Goal: Task Accomplishment & Management: Use online tool/utility

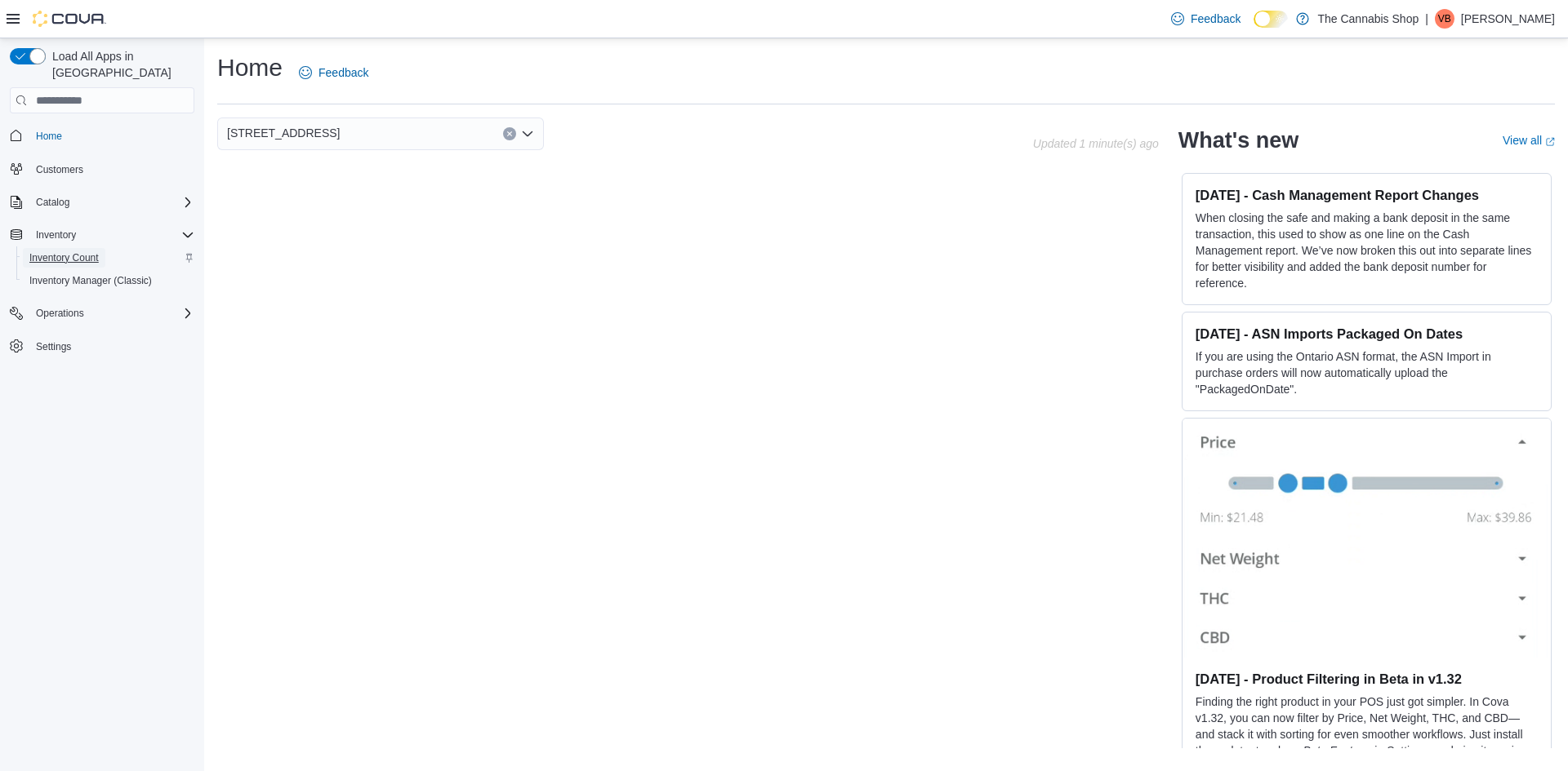
click at [89, 251] on span "Inventory Count" at bounding box center [64, 257] width 69 height 13
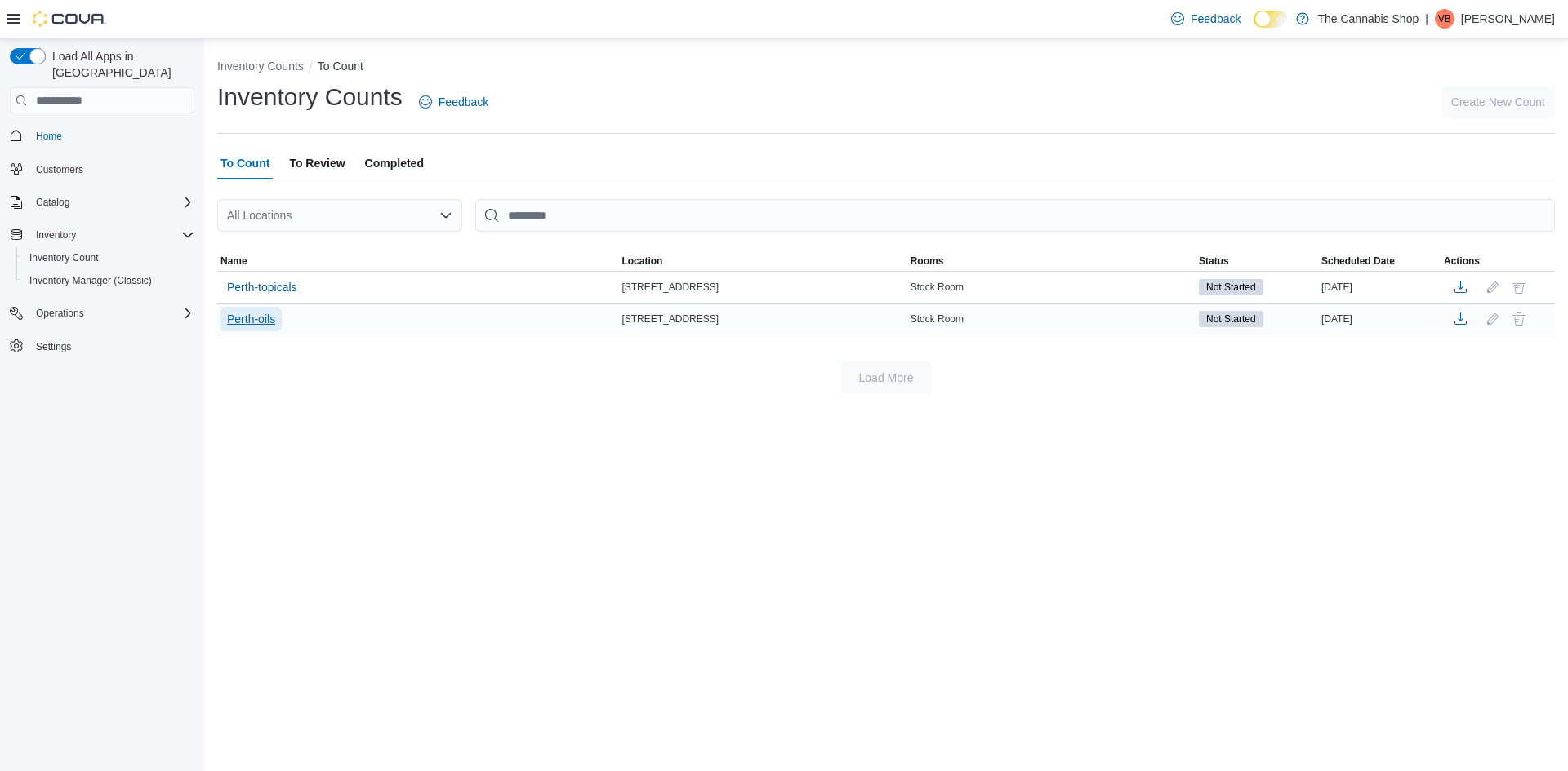
click at [230, 322] on span "Perth-oils" at bounding box center [250, 319] width 48 height 16
click at [239, 317] on span "Perth-oils" at bounding box center [250, 319] width 48 height 16
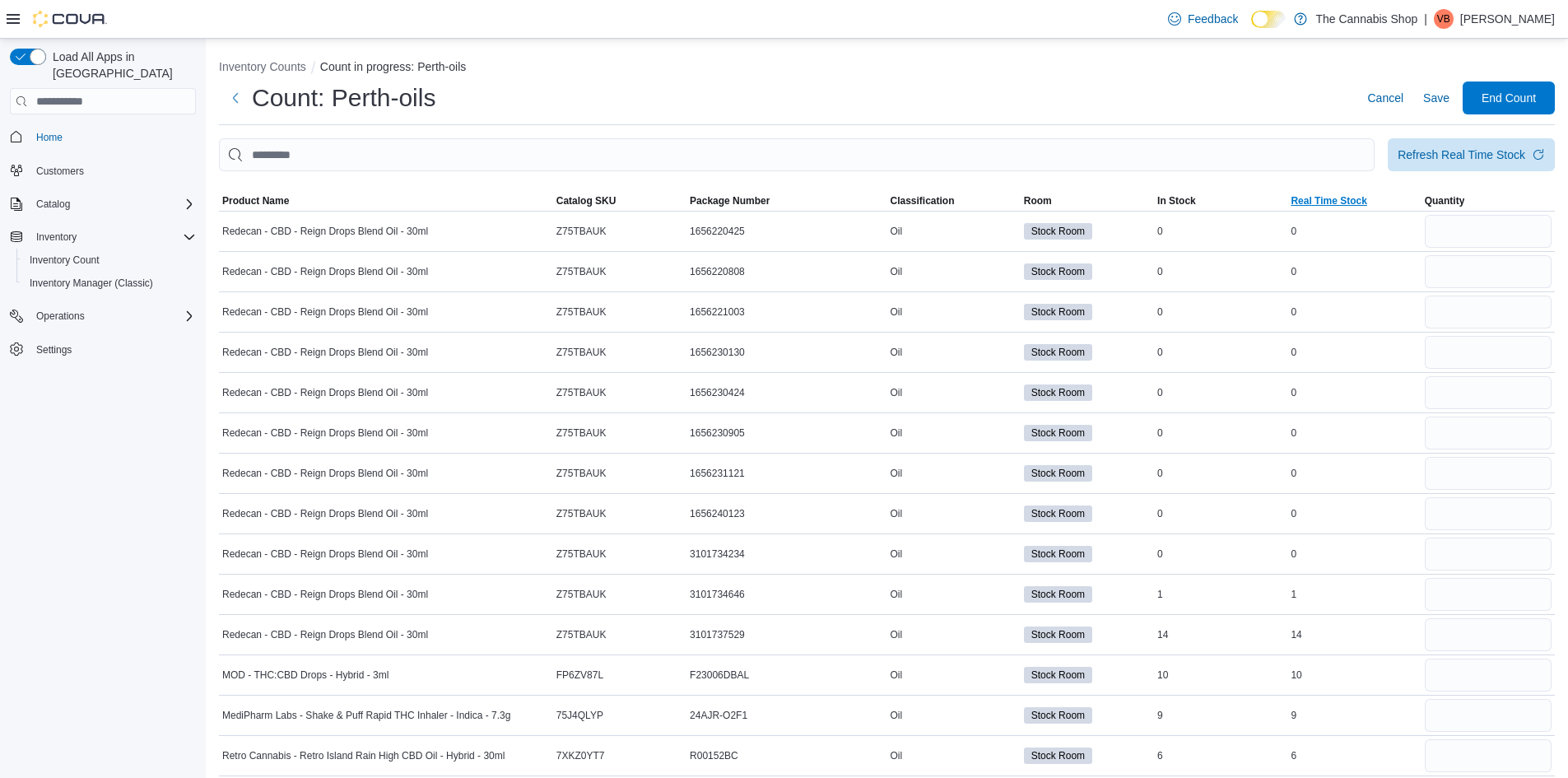
click at [1315, 197] on span "Real Time Stock" at bounding box center [1328, 201] width 76 height 13
click at [1315, 196] on span "Real Time Stock" at bounding box center [1328, 201] width 76 height 13
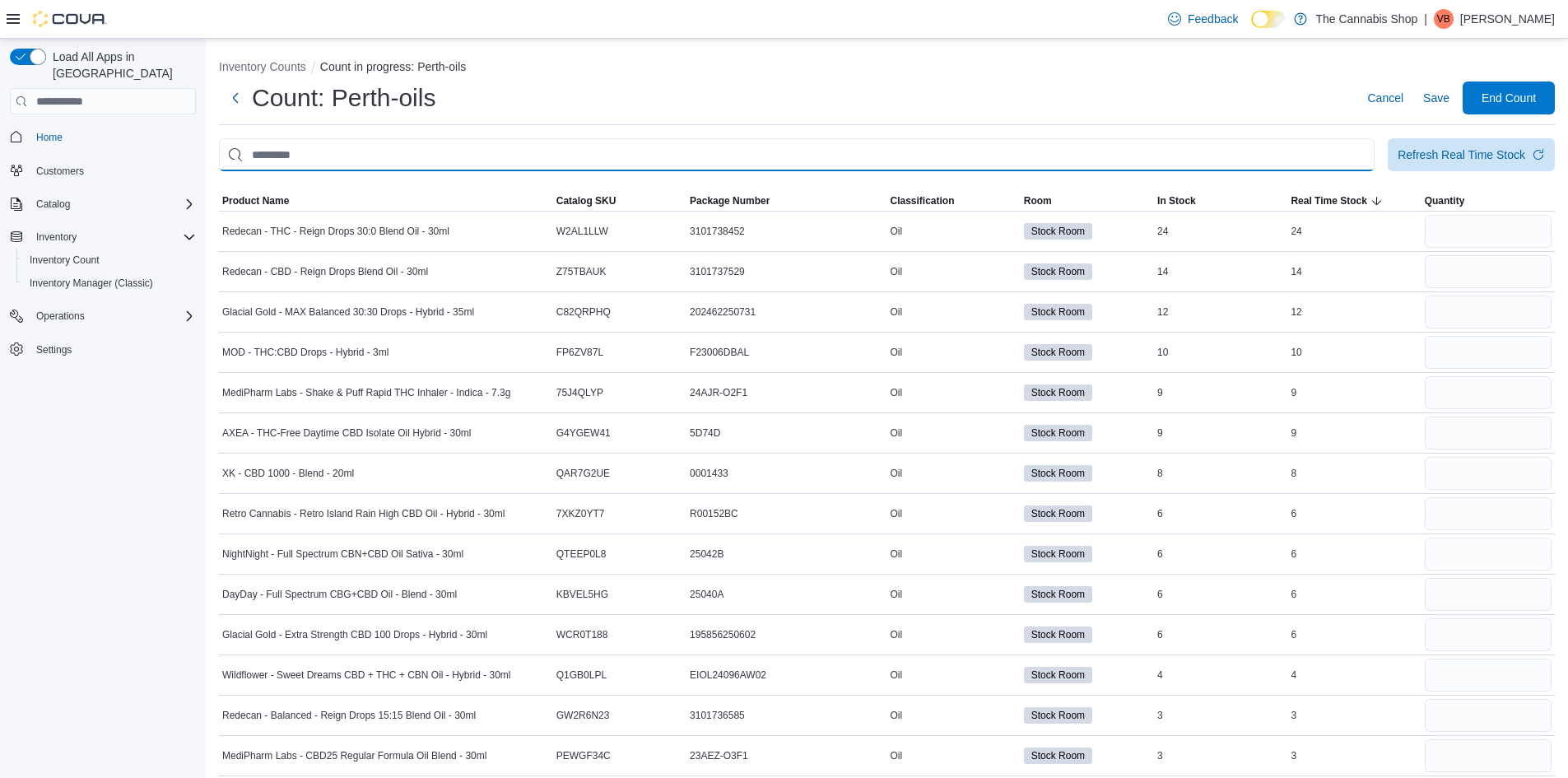
click at [763, 151] on input "This is a search bar. After typing your query, hit enter to filter the results …" at bounding box center [797, 155] width 1156 height 33
click at [780, 156] on input "This is a search bar. After typing your query, hit enter to filter the results …" at bounding box center [797, 155] width 1156 height 33
type input "***"
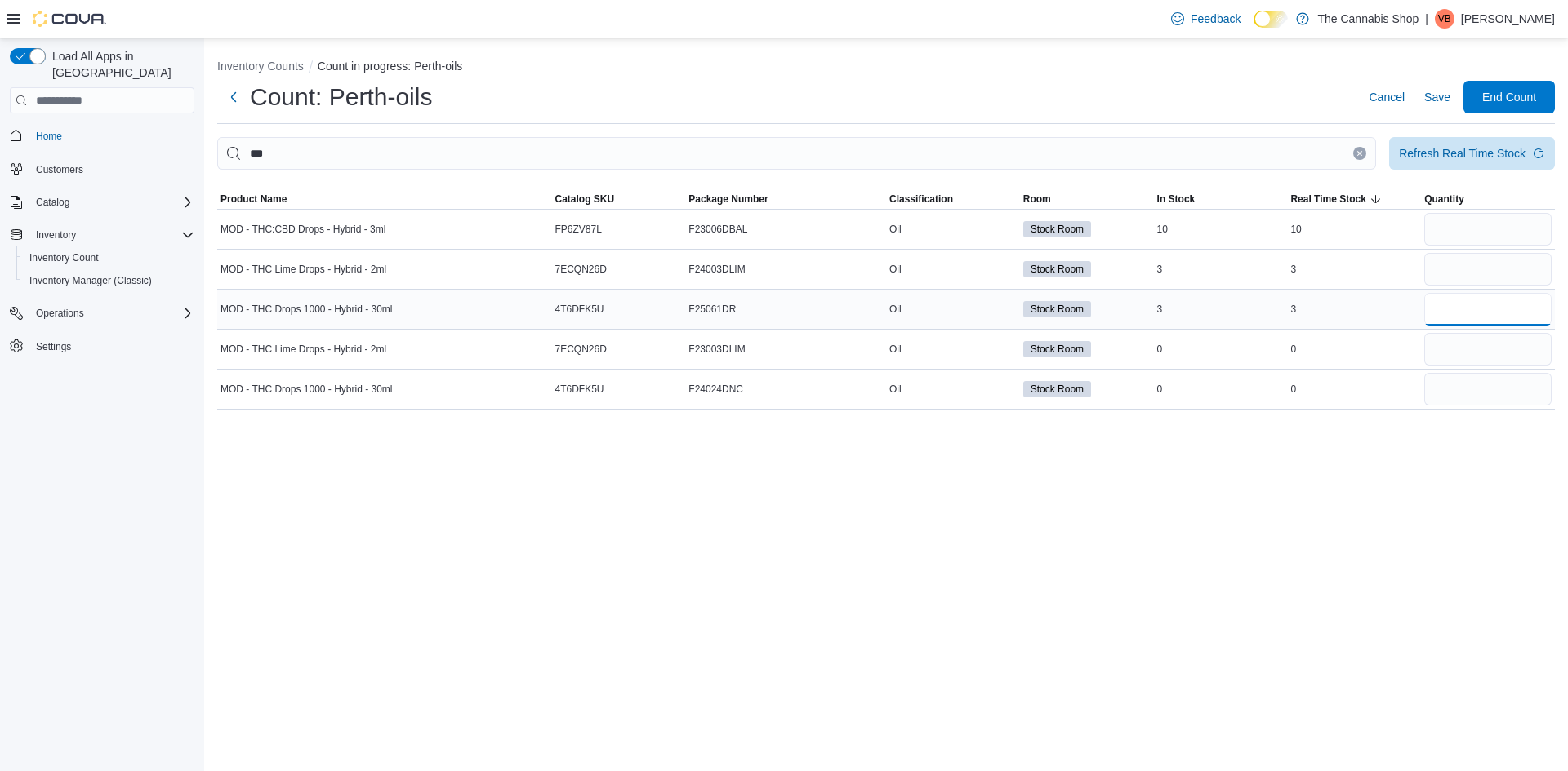
click at [1439, 316] on input "number" at bounding box center [1487, 309] width 127 height 33
type input "*"
click at [1439, 272] on input "number" at bounding box center [1487, 269] width 127 height 33
type input "*"
click at [1451, 238] on input "number" at bounding box center [1487, 229] width 127 height 33
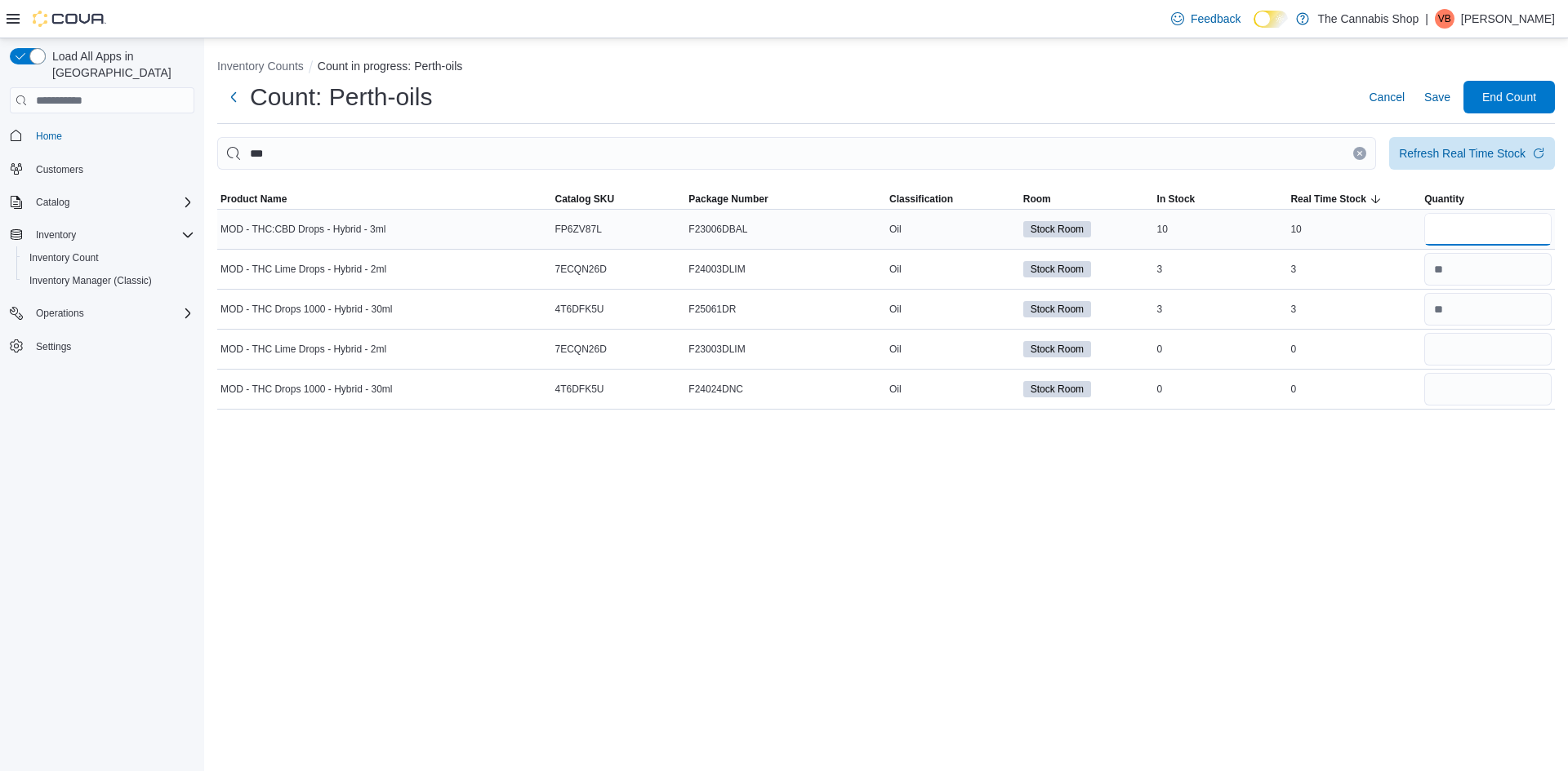
click at [1455, 225] on input "number" at bounding box center [1487, 229] width 127 height 33
type input "**"
click at [1455, 359] on input "number" at bounding box center [1487, 349] width 127 height 33
type input "*"
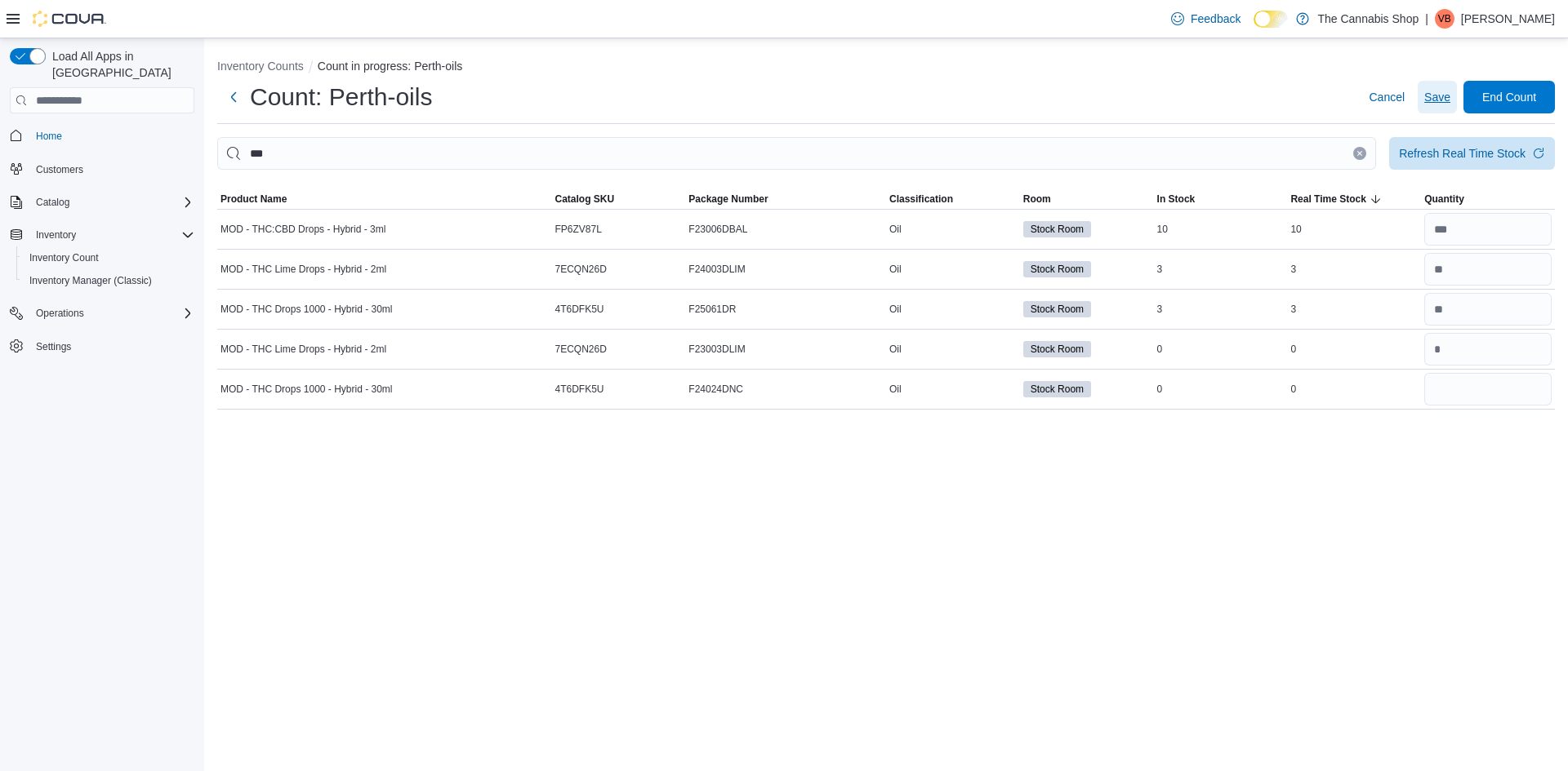
click at [1446, 99] on span "Save" at bounding box center [1436, 97] width 26 height 16
click at [1363, 153] on icon "Clear input" at bounding box center [1360, 153] width 7 height 7
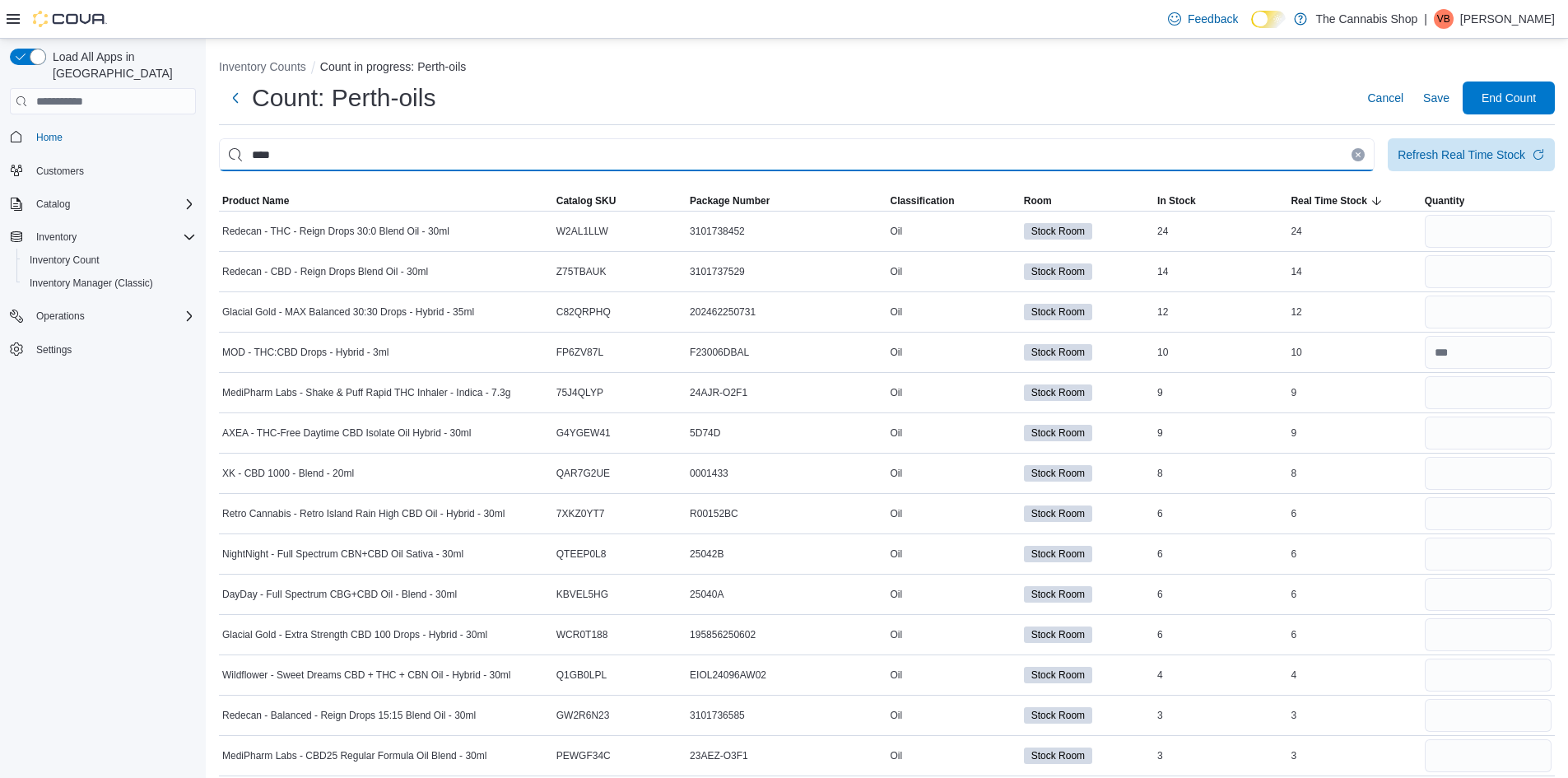
type input "****"
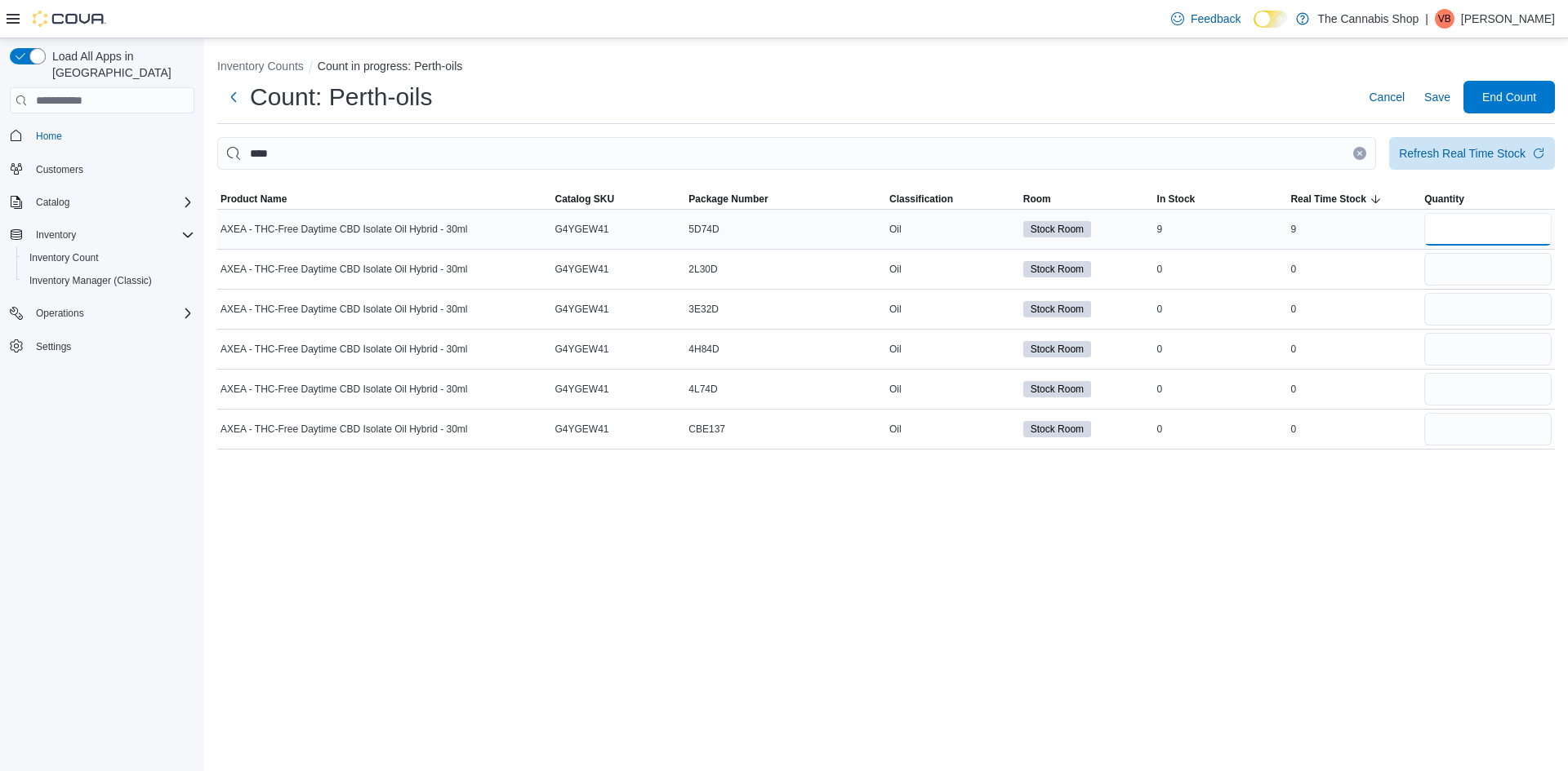
click at [1478, 236] on input "number" at bounding box center [1487, 229] width 127 height 33
type input "*"
click at [1481, 273] on input "number" at bounding box center [1487, 269] width 127 height 33
type input "*"
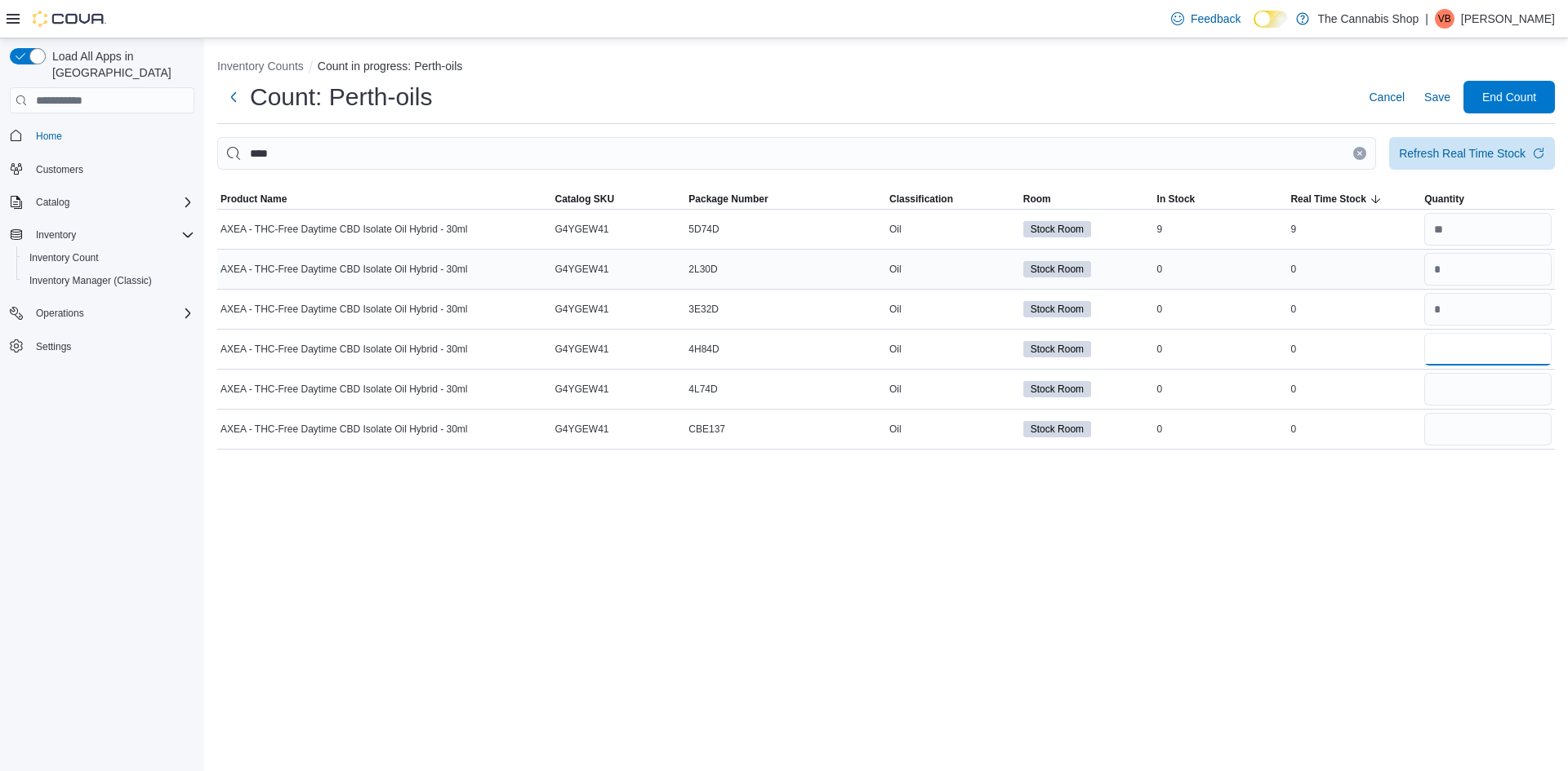
type input "*"
click at [1431, 97] on span "Save" at bounding box center [1436, 97] width 26 height 16
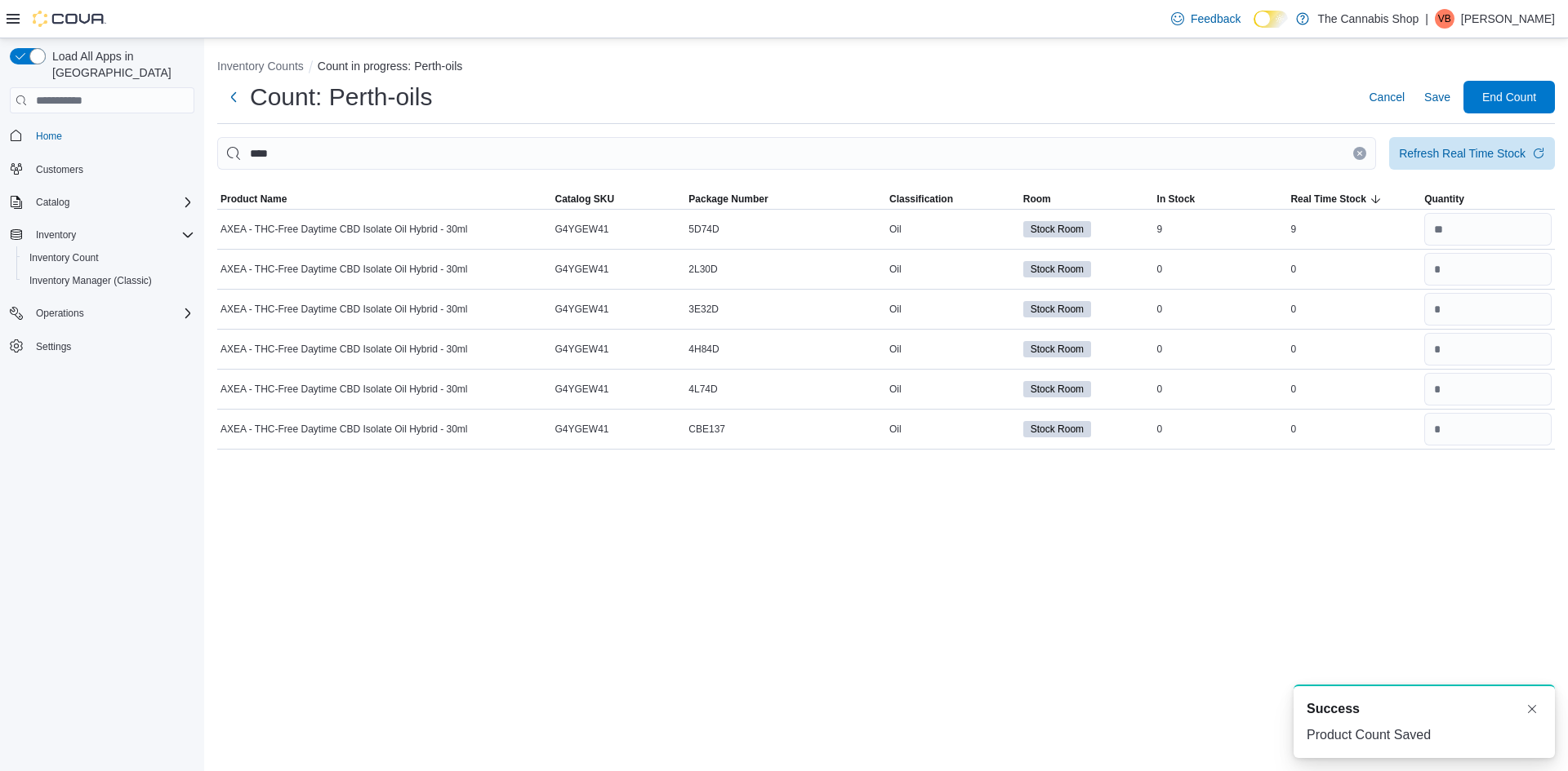
drag, startPoint x: 1360, startPoint y: 149, endPoint x: 1338, endPoint y: 156, distance: 23.1
click at [1360, 148] on button "Clear input" at bounding box center [1359, 153] width 13 height 13
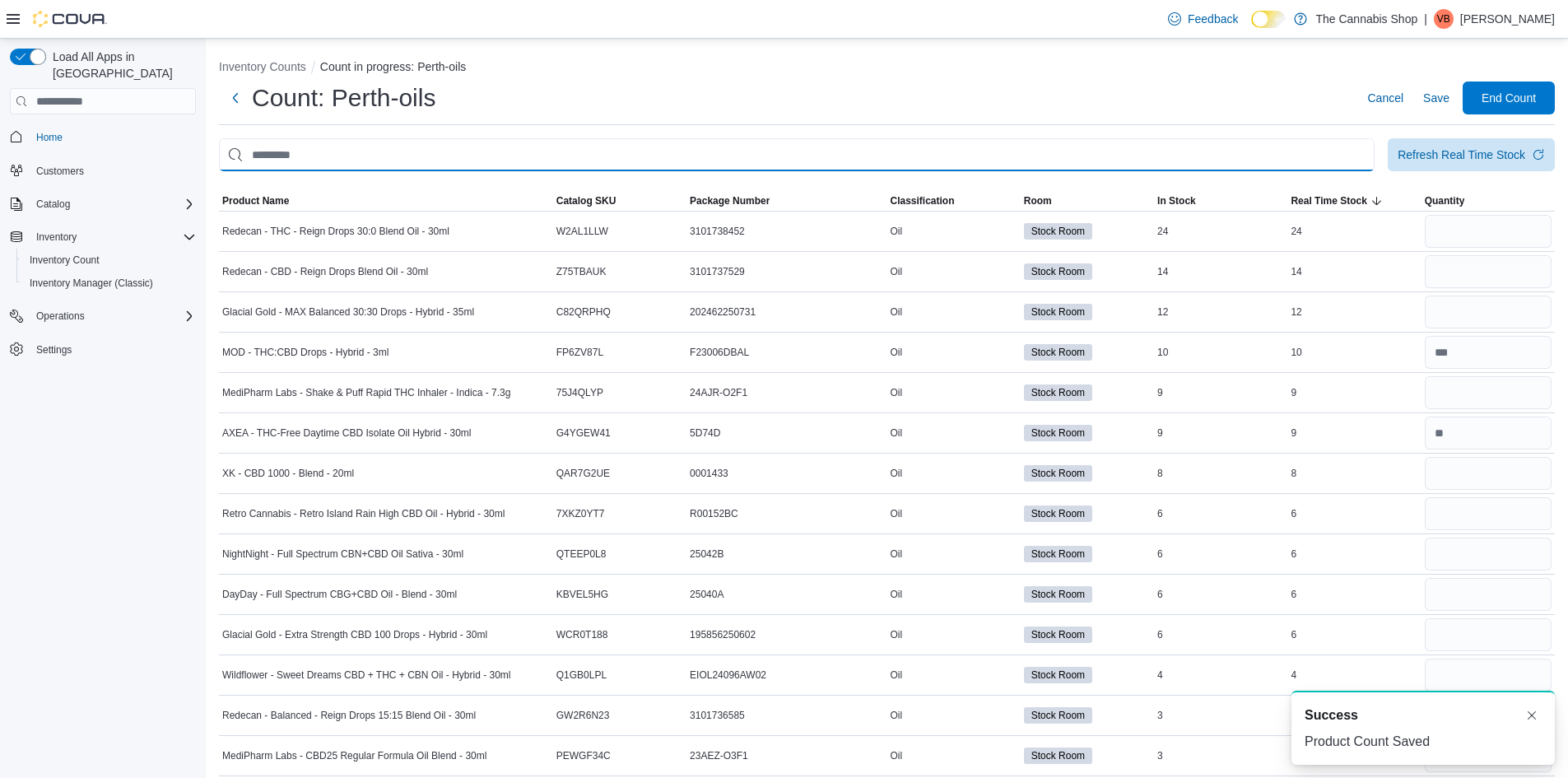
click at [1348, 157] on input "This is a search bar. After typing your query, hit enter to filter the results …" at bounding box center [797, 155] width 1156 height 33
type input "*******"
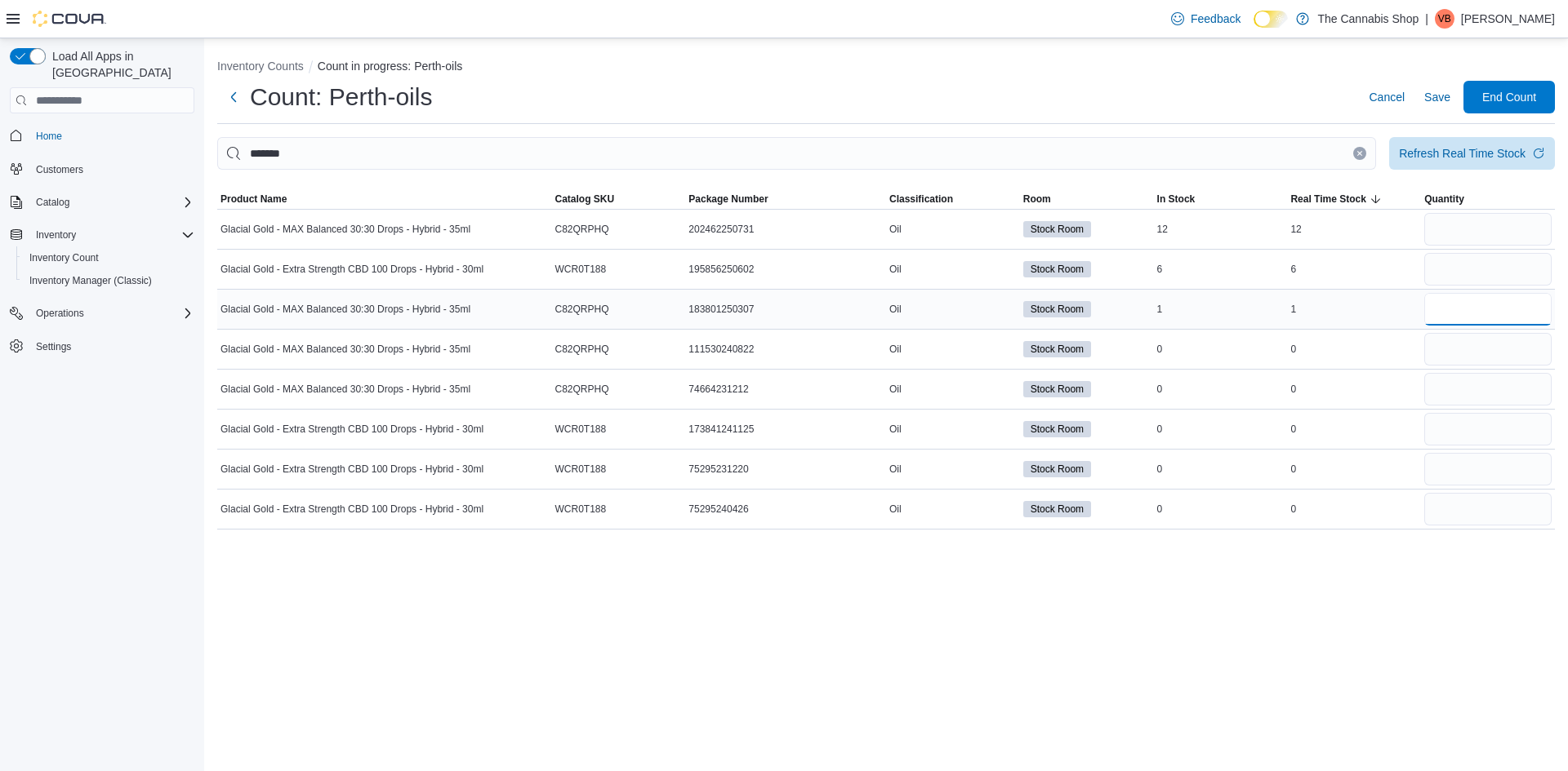
click at [1456, 317] on input "number" at bounding box center [1487, 309] width 127 height 33
click at [1490, 273] on input "number" at bounding box center [1487, 269] width 127 height 33
type input "*"
click at [1463, 229] on input "number" at bounding box center [1487, 229] width 127 height 33
type input "**"
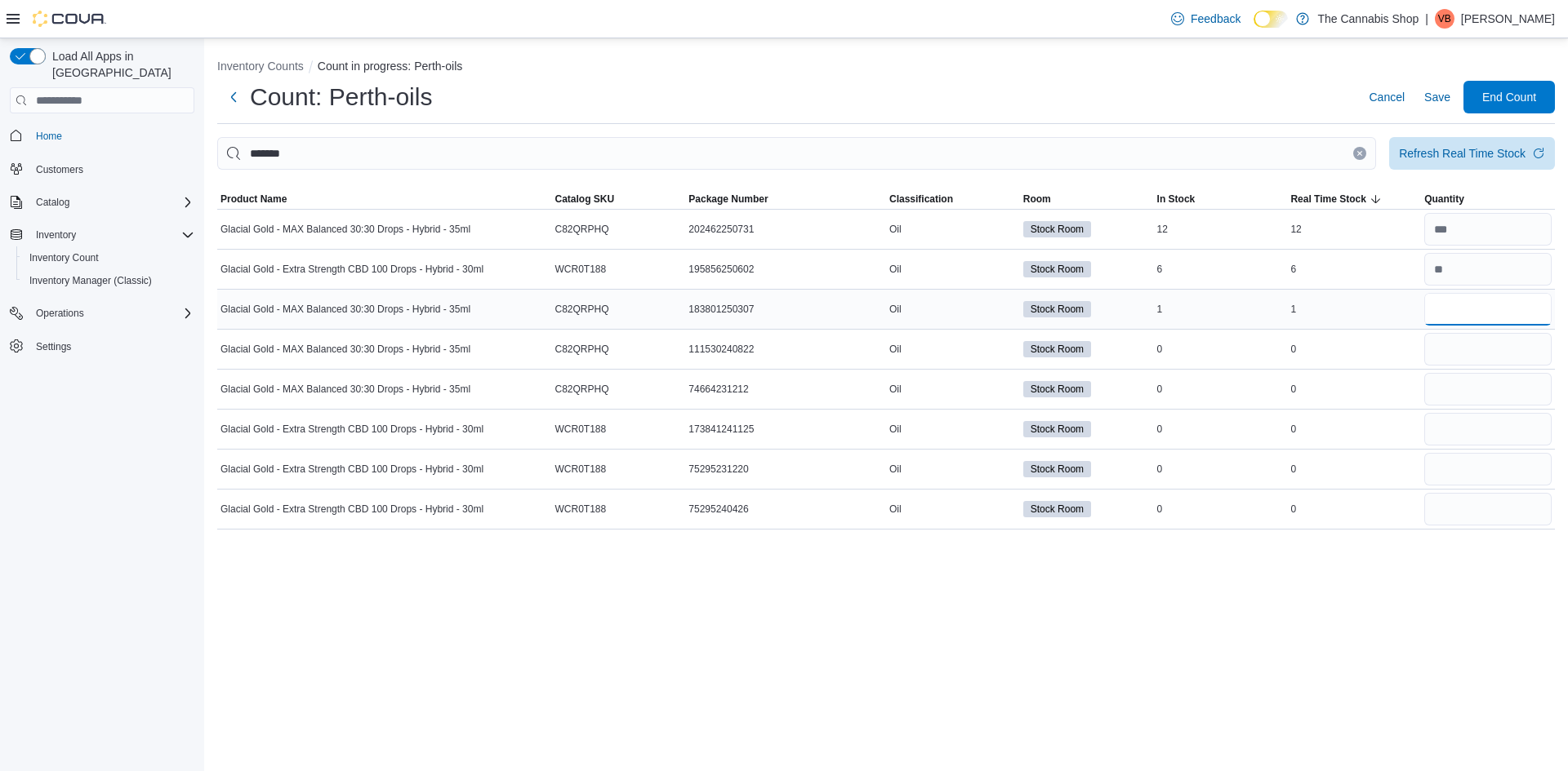
click at [1447, 301] on input "number" at bounding box center [1487, 309] width 127 height 33
type input "*"
click at [1455, 351] on input "number" at bounding box center [1487, 349] width 127 height 33
type input "*"
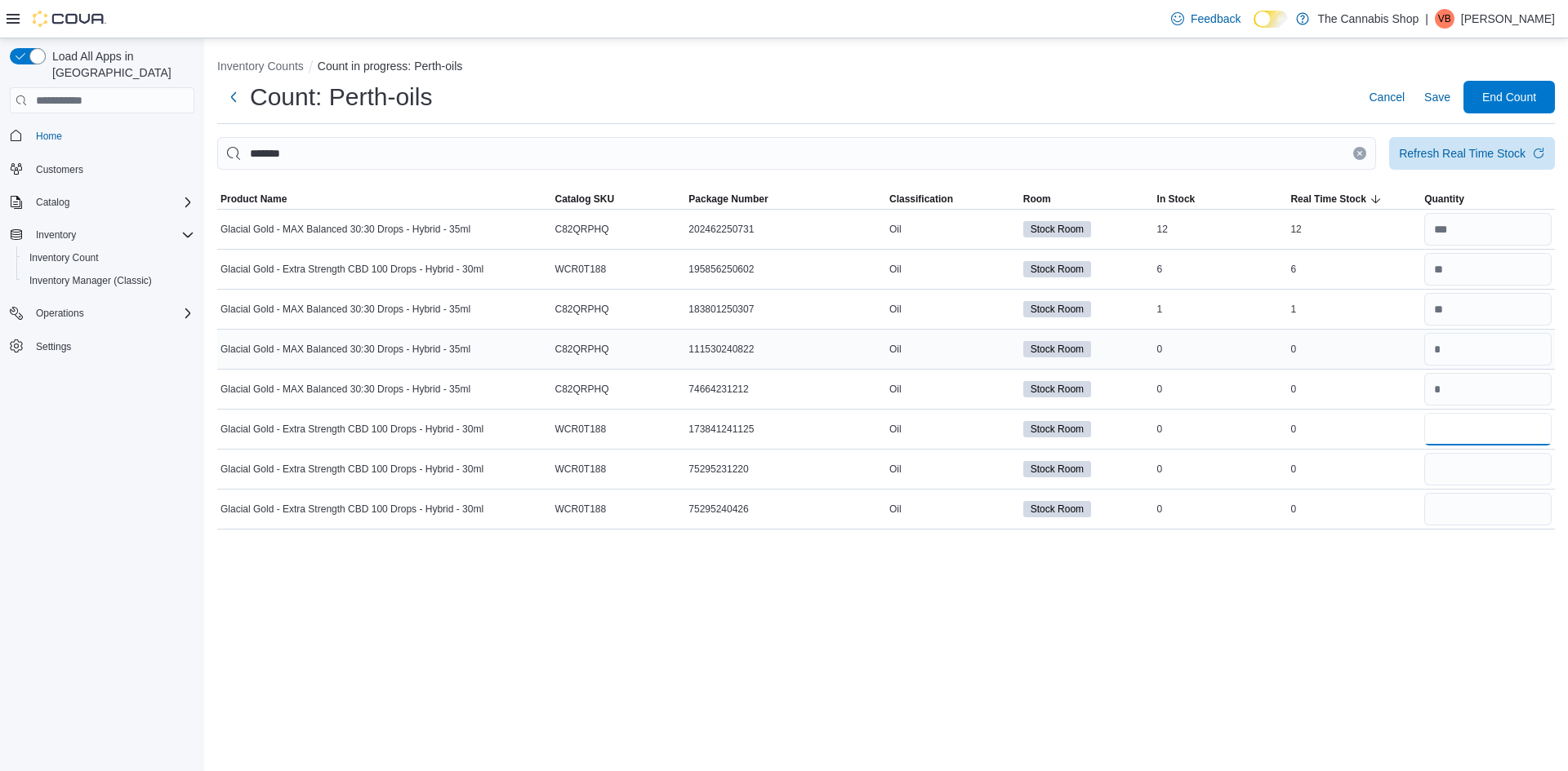
type input "*"
click at [1434, 99] on span "Save" at bounding box center [1436, 97] width 26 height 16
click at [1359, 148] on button "Clear input" at bounding box center [1359, 153] width 13 height 13
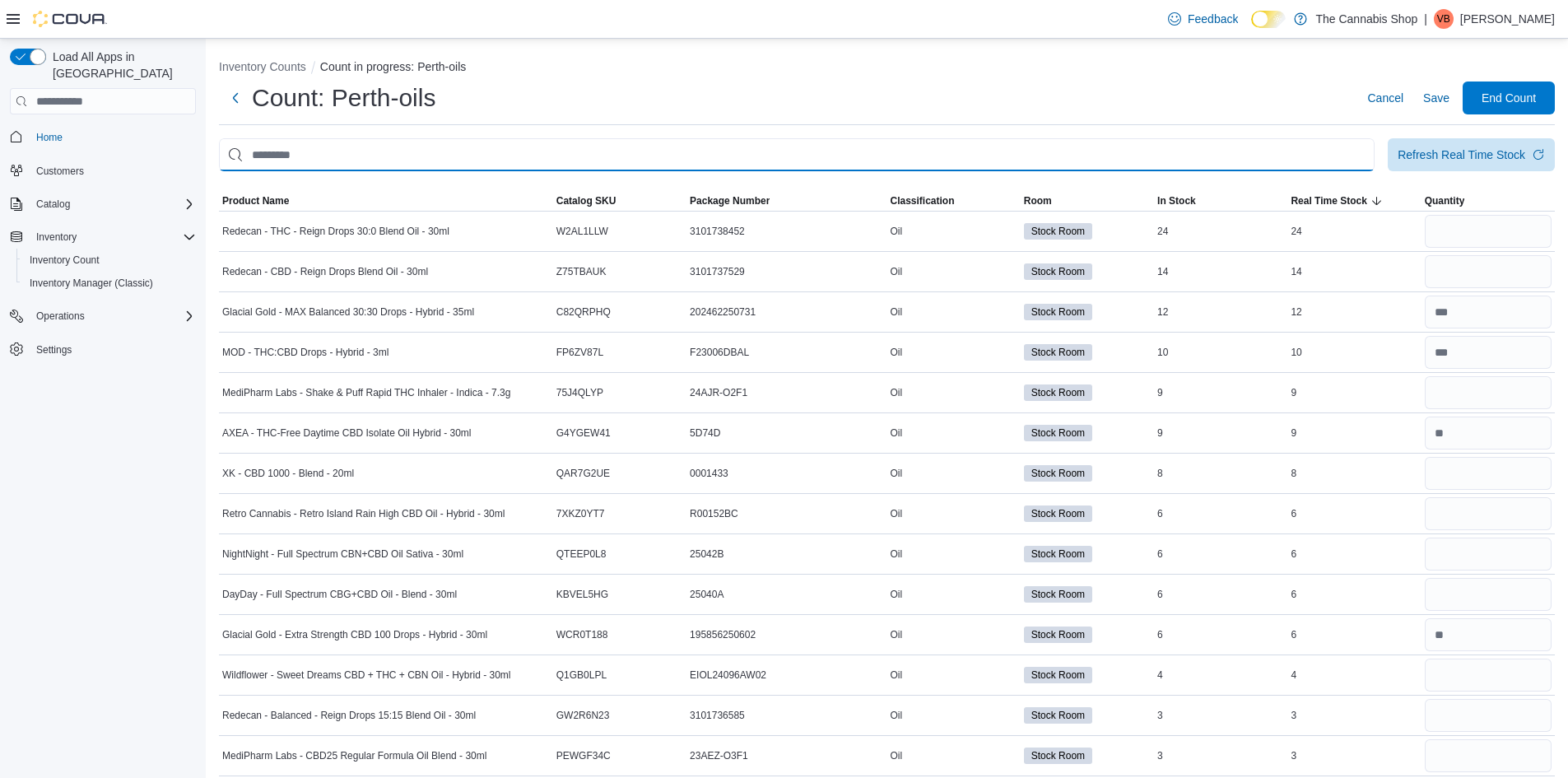
drag, startPoint x: 1106, startPoint y: 166, endPoint x: 0, endPoint y: 301, distance: 1114.2
type input "*********"
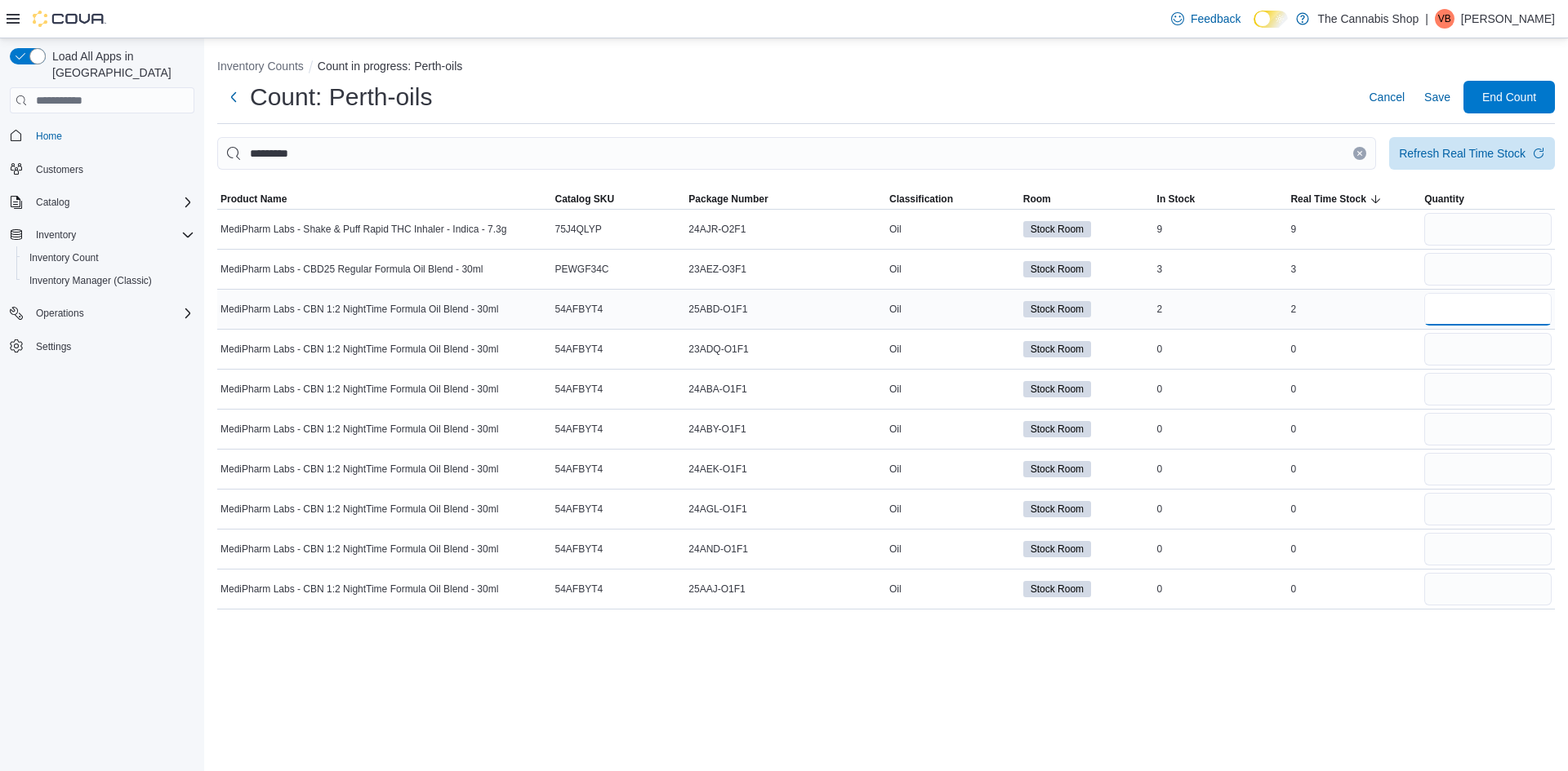
click at [1475, 320] on input "number" at bounding box center [1487, 309] width 127 height 33
type input "*"
click at [1456, 272] on input "number" at bounding box center [1487, 269] width 127 height 33
type input "*"
click at [1487, 224] on input "number" at bounding box center [1487, 229] width 127 height 33
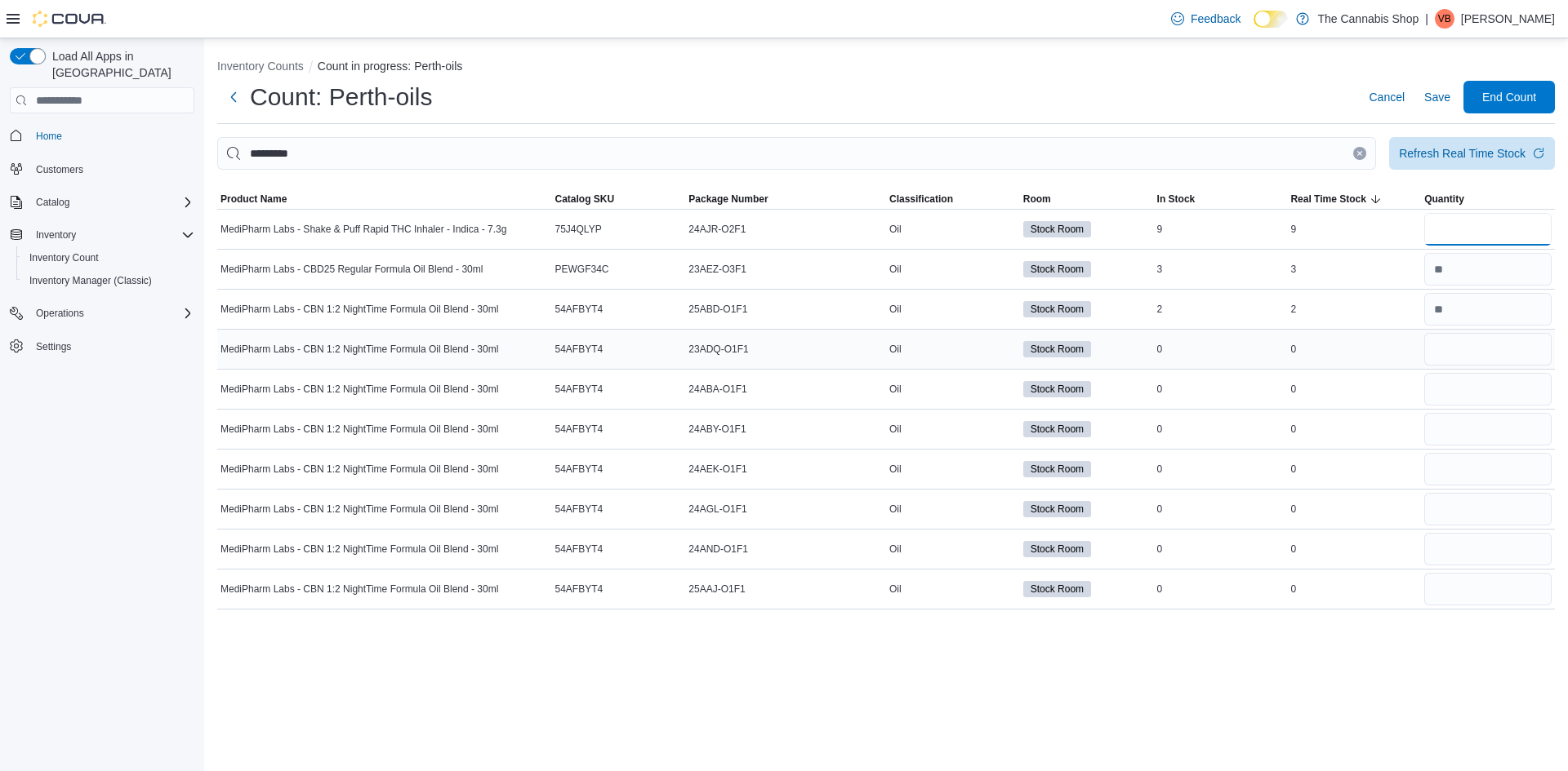
type input "*"
click at [1511, 346] on input "number" at bounding box center [1487, 349] width 127 height 33
type input "*"
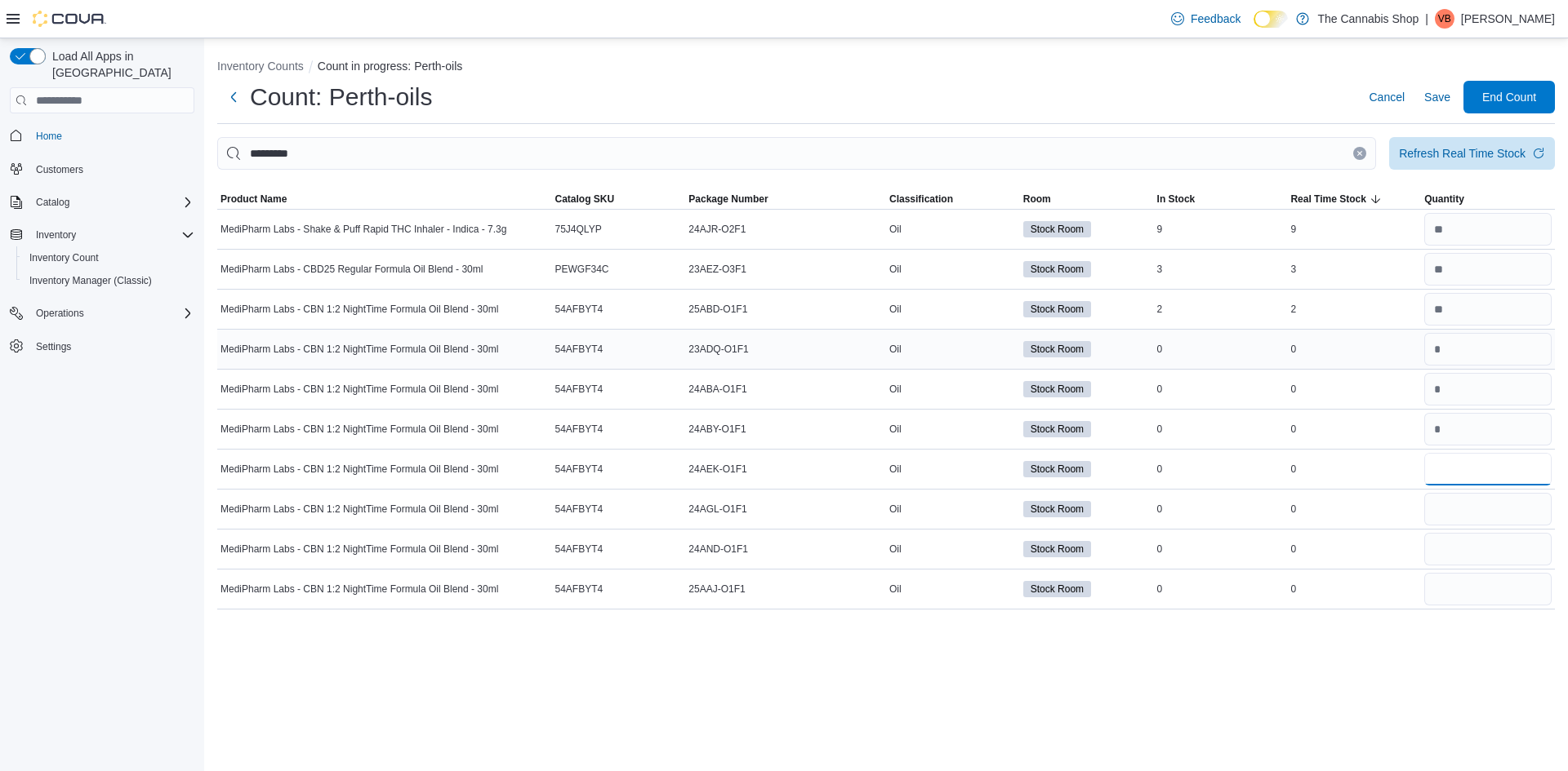
type input "*"
click at [1433, 100] on span "Save" at bounding box center [1436, 97] width 26 height 16
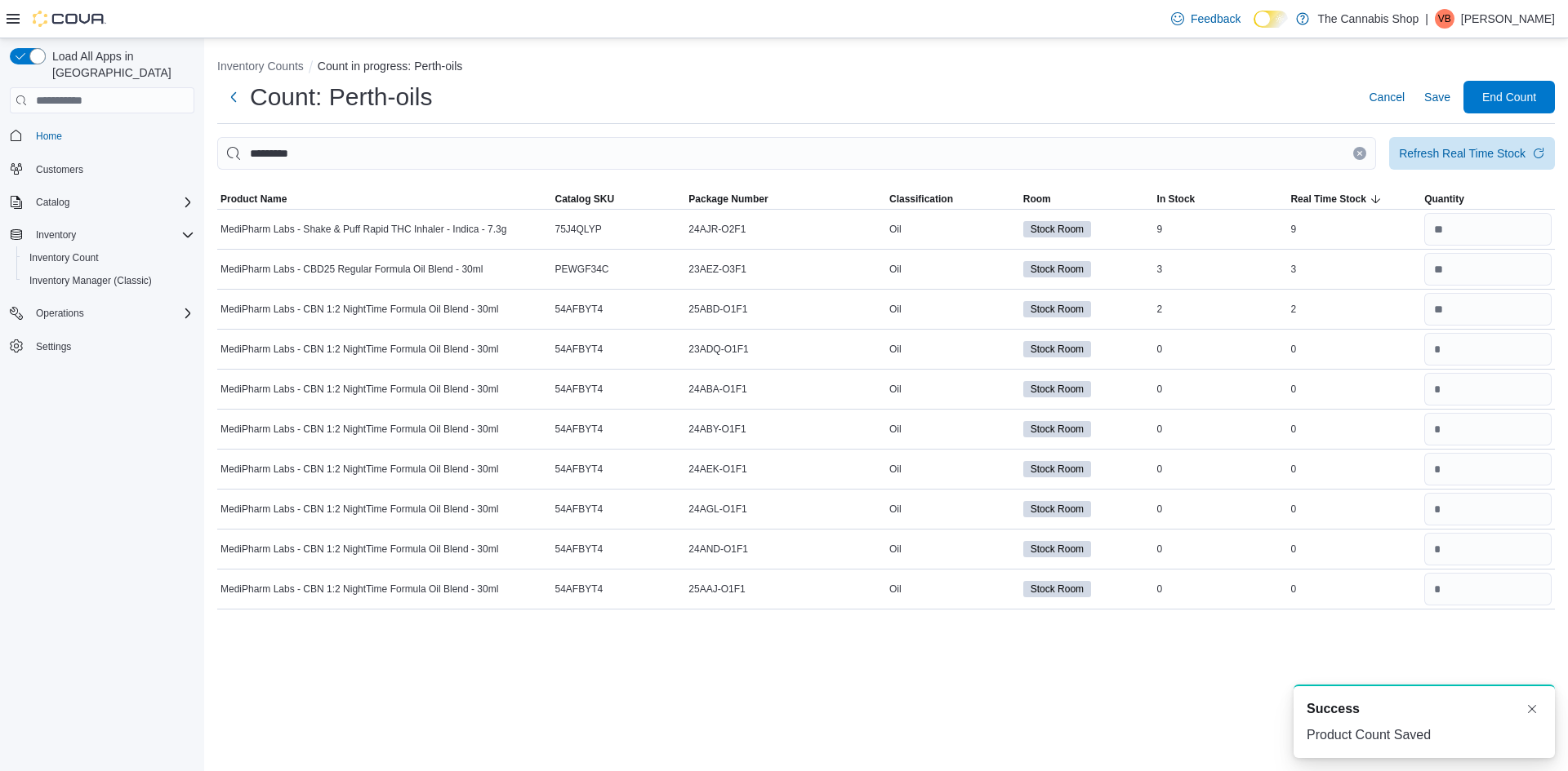
drag, startPoint x: 1356, startPoint y: 158, endPoint x: 1365, endPoint y: 157, distance: 9.1
click at [1356, 157] on button "Clear input" at bounding box center [1359, 153] width 13 height 13
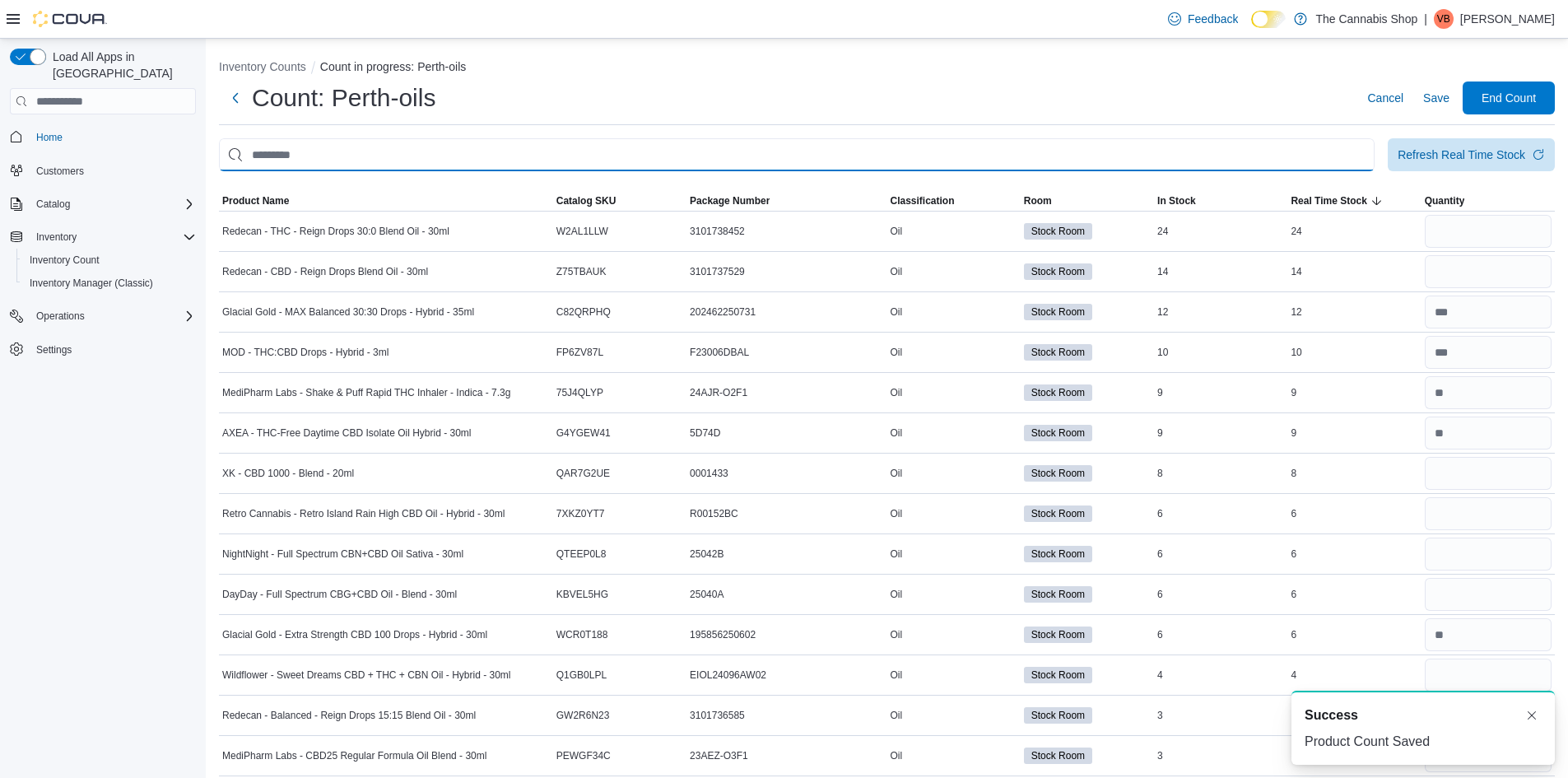
click at [1251, 162] on input "This is a search bar. After typing your query, hit enter to filter the results …" at bounding box center [797, 155] width 1156 height 33
type input "******"
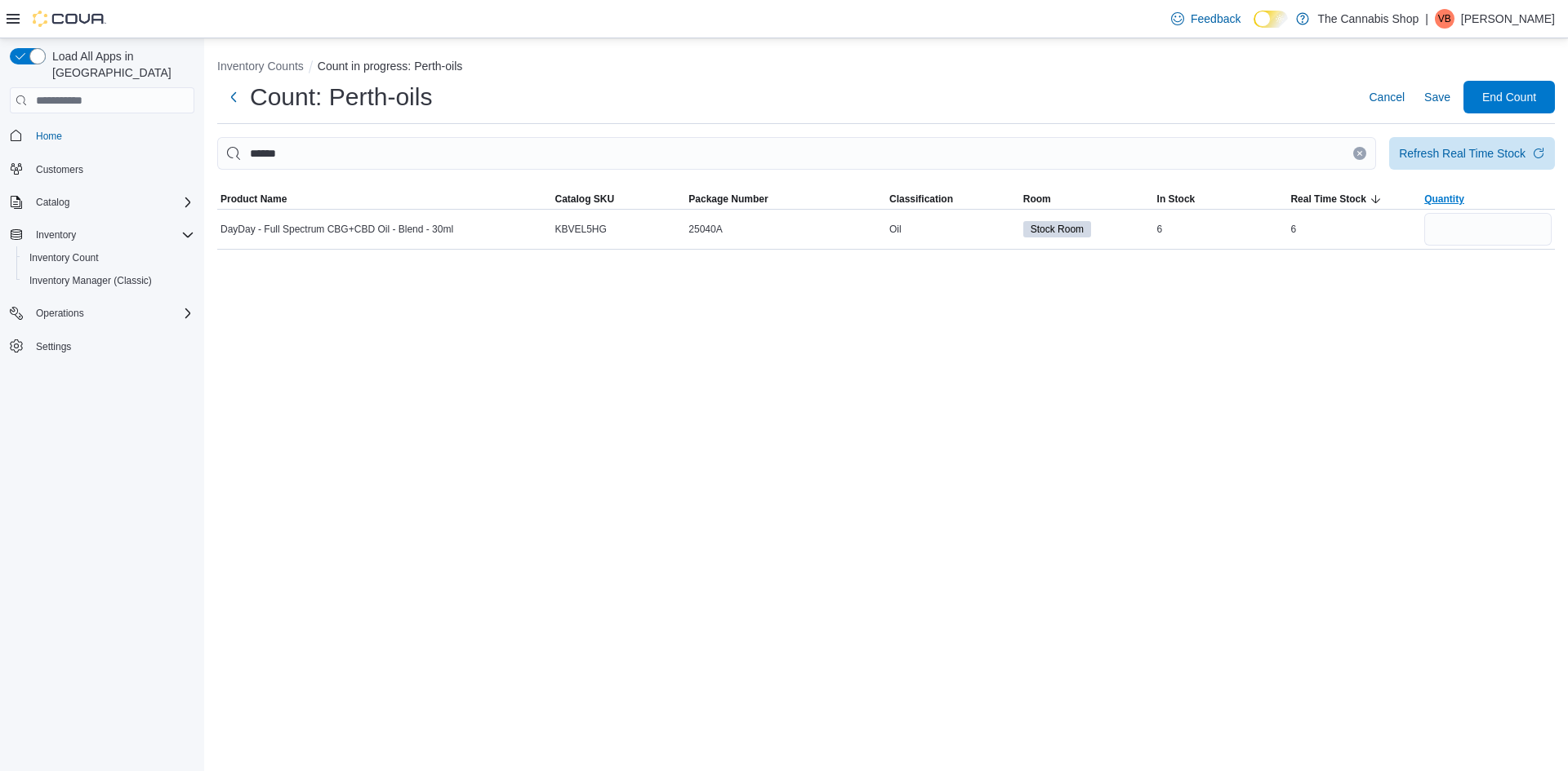
click at [1433, 201] on span "Quantity" at bounding box center [1443, 199] width 40 height 13
click at [1443, 223] on input "number" at bounding box center [1487, 229] width 127 height 33
type input "*"
click at [1334, 194] on span "Real Time Stock" at bounding box center [1327, 199] width 75 height 13
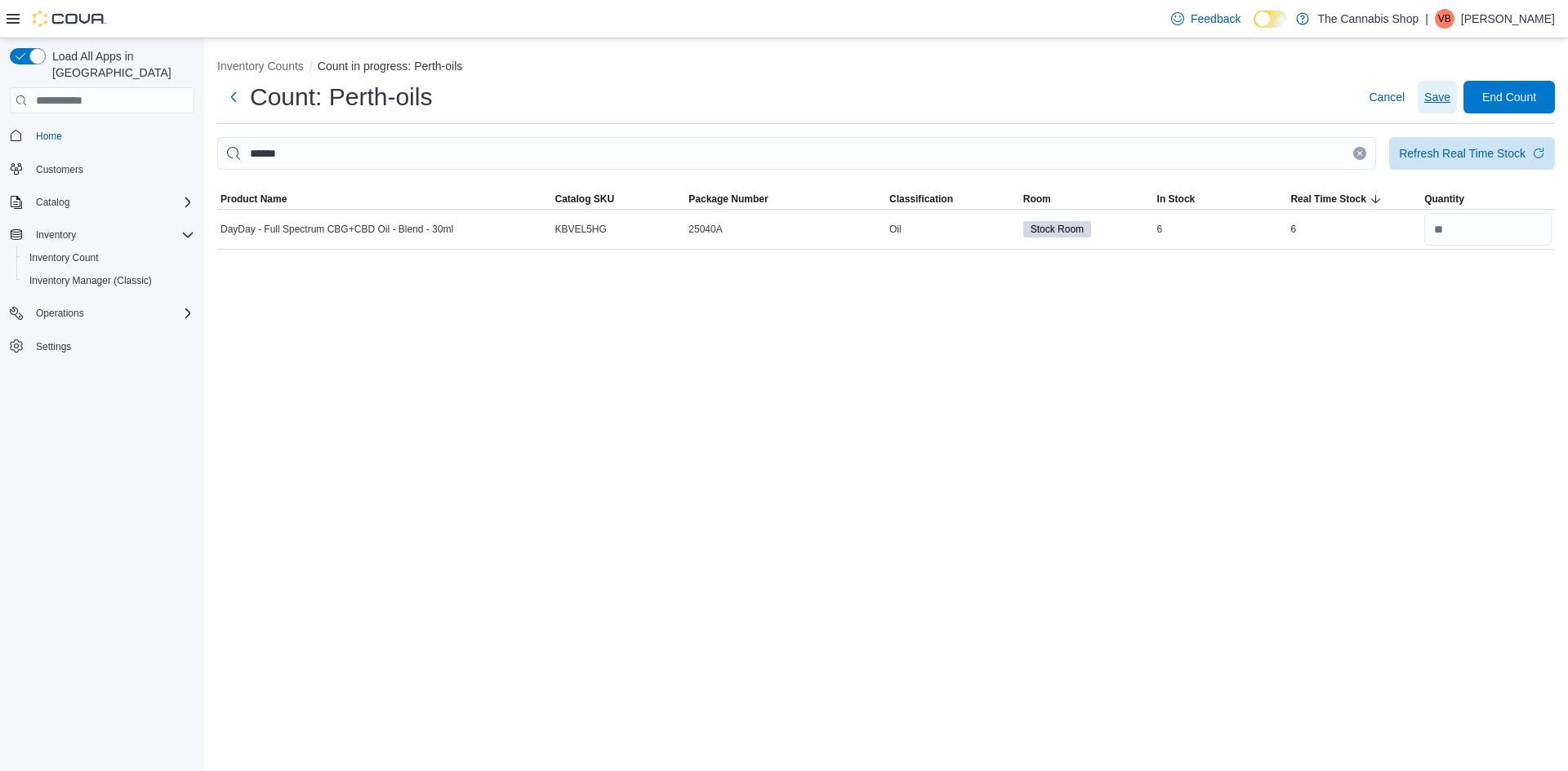
click at [1431, 99] on span "Save" at bounding box center [1436, 97] width 26 height 16
drag, startPoint x: 1356, startPoint y: 147, endPoint x: 1322, endPoint y: 152, distance: 34.4
click at [1356, 147] on button "Clear input" at bounding box center [1359, 153] width 13 height 13
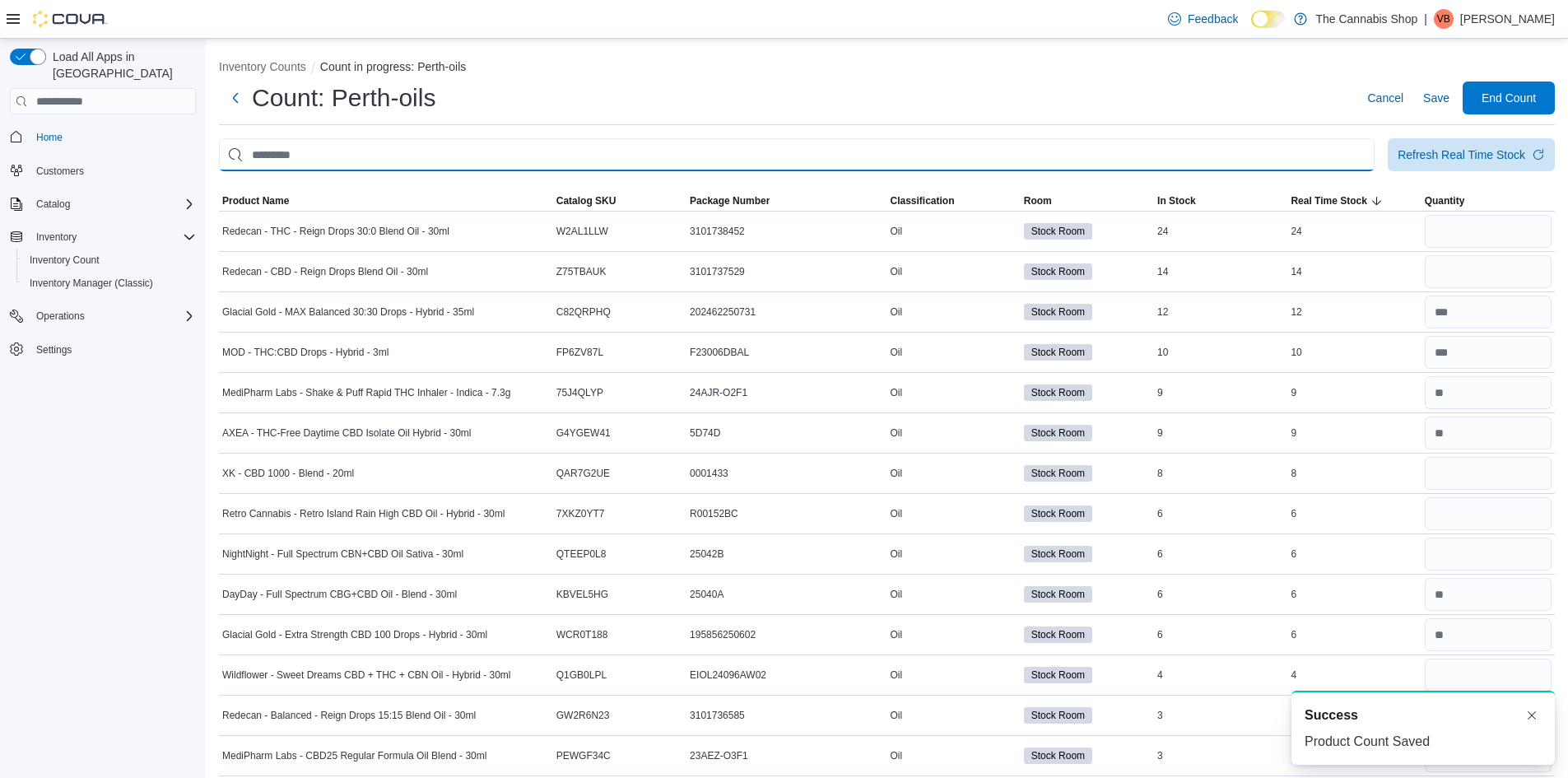
click at [1332, 153] on input "This is a search bar. After typing your query, hit enter to filter the results …" at bounding box center [797, 155] width 1156 height 33
type input "**********"
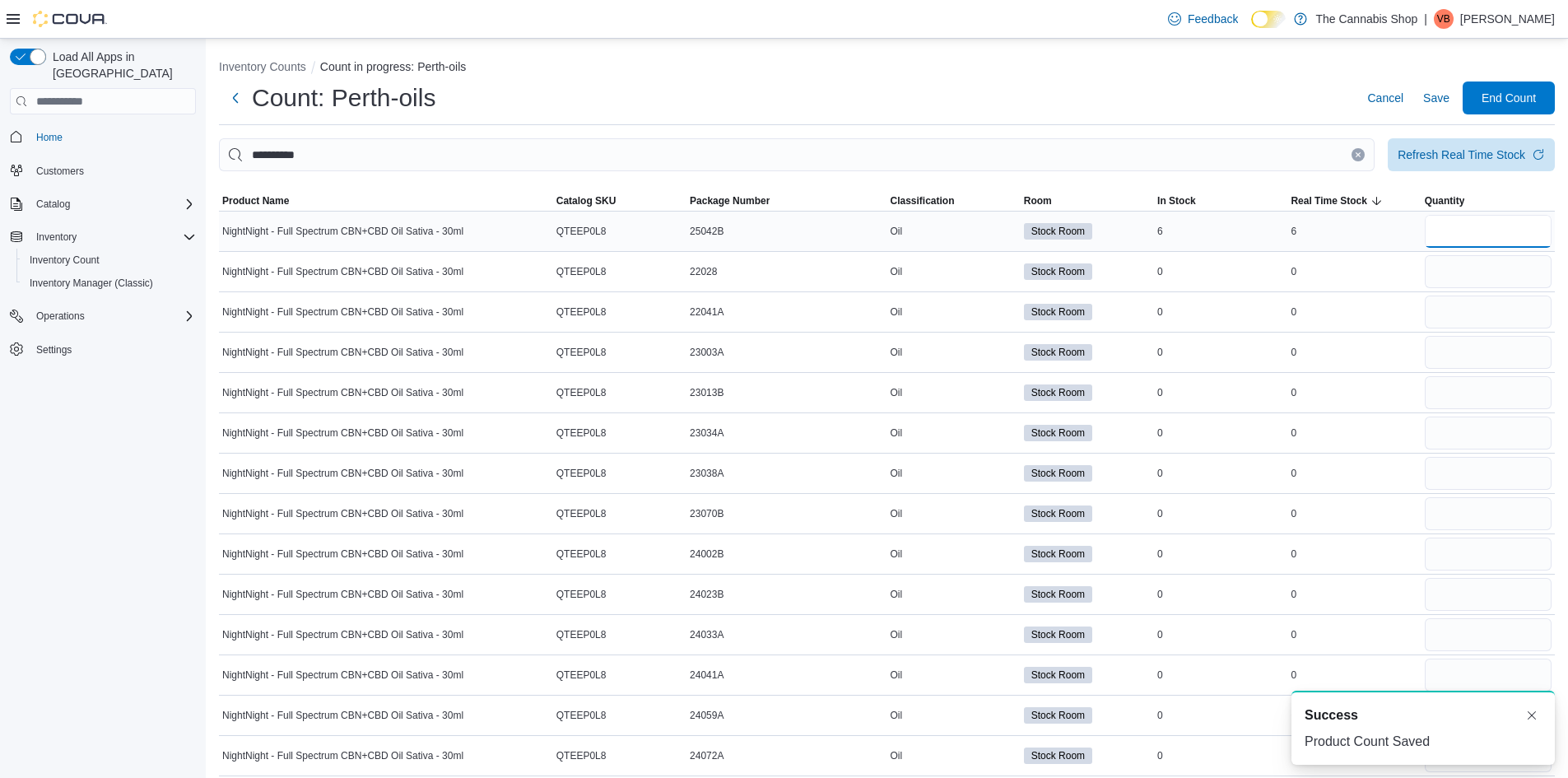
click at [1474, 231] on input "number" at bounding box center [1488, 231] width 127 height 33
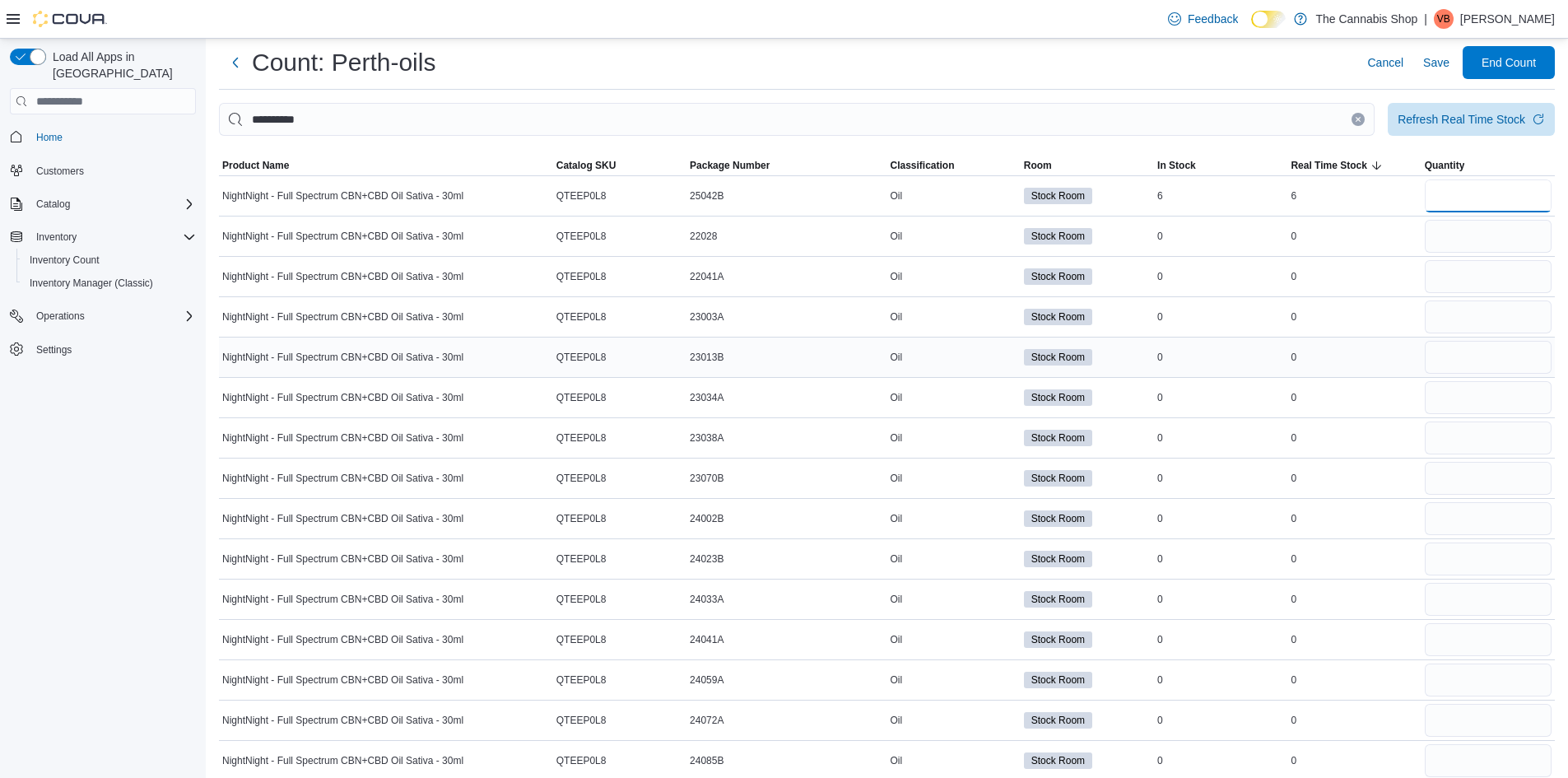
scroll to position [52, 0]
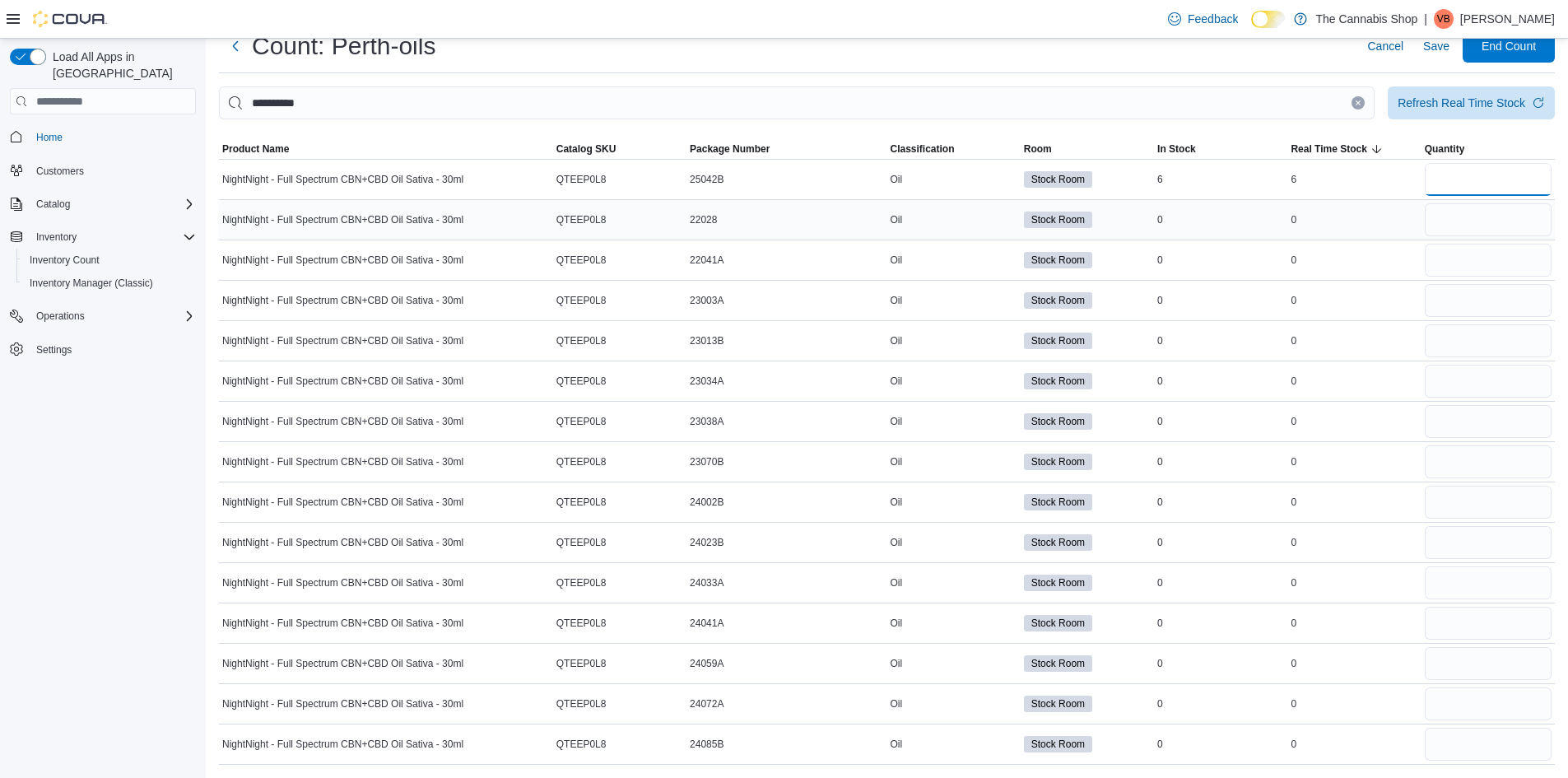
type input "*"
click at [1494, 212] on input "number" at bounding box center [1488, 219] width 127 height 33
type input "*"
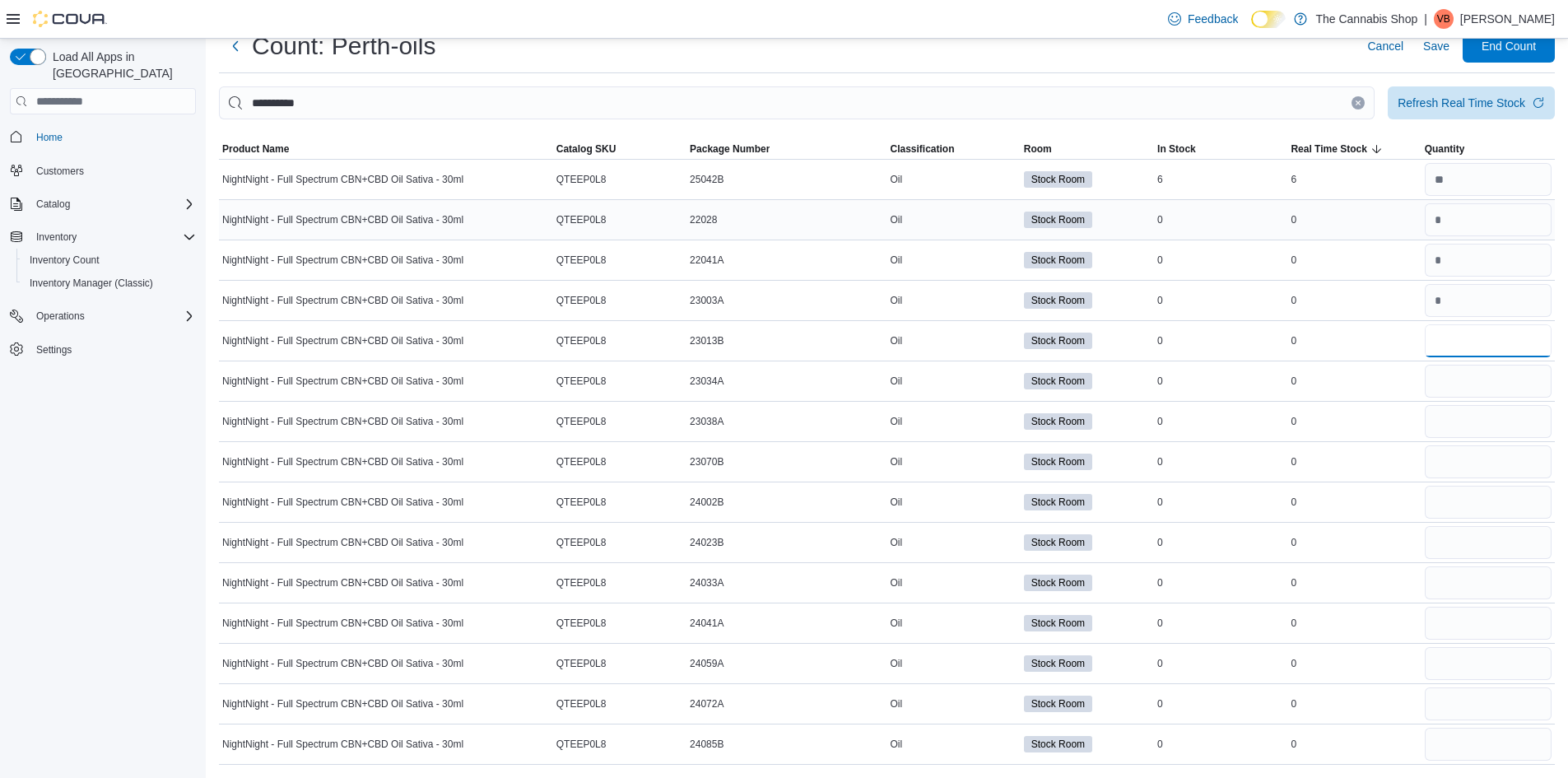
type input "*"
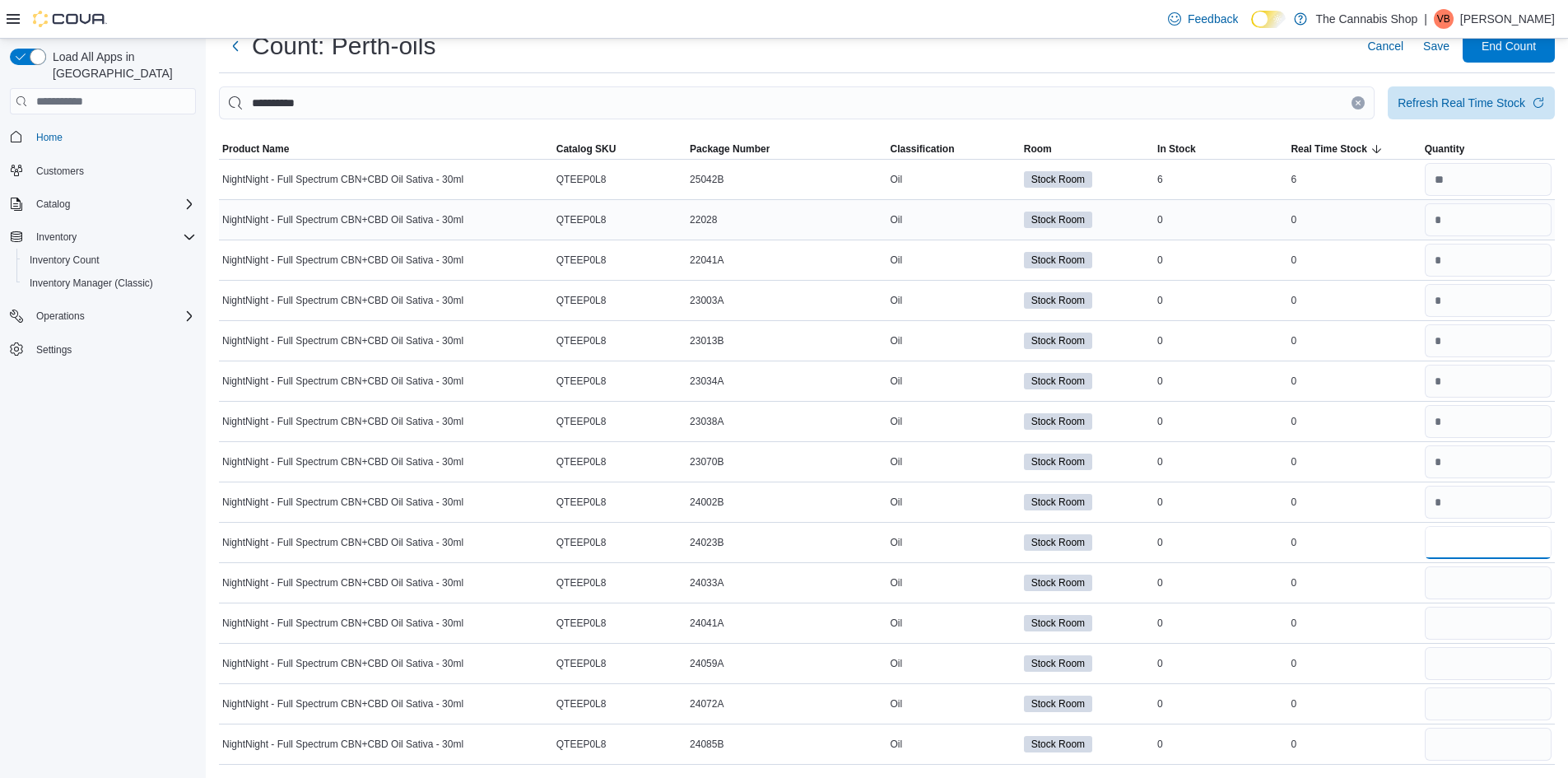
type input "*"
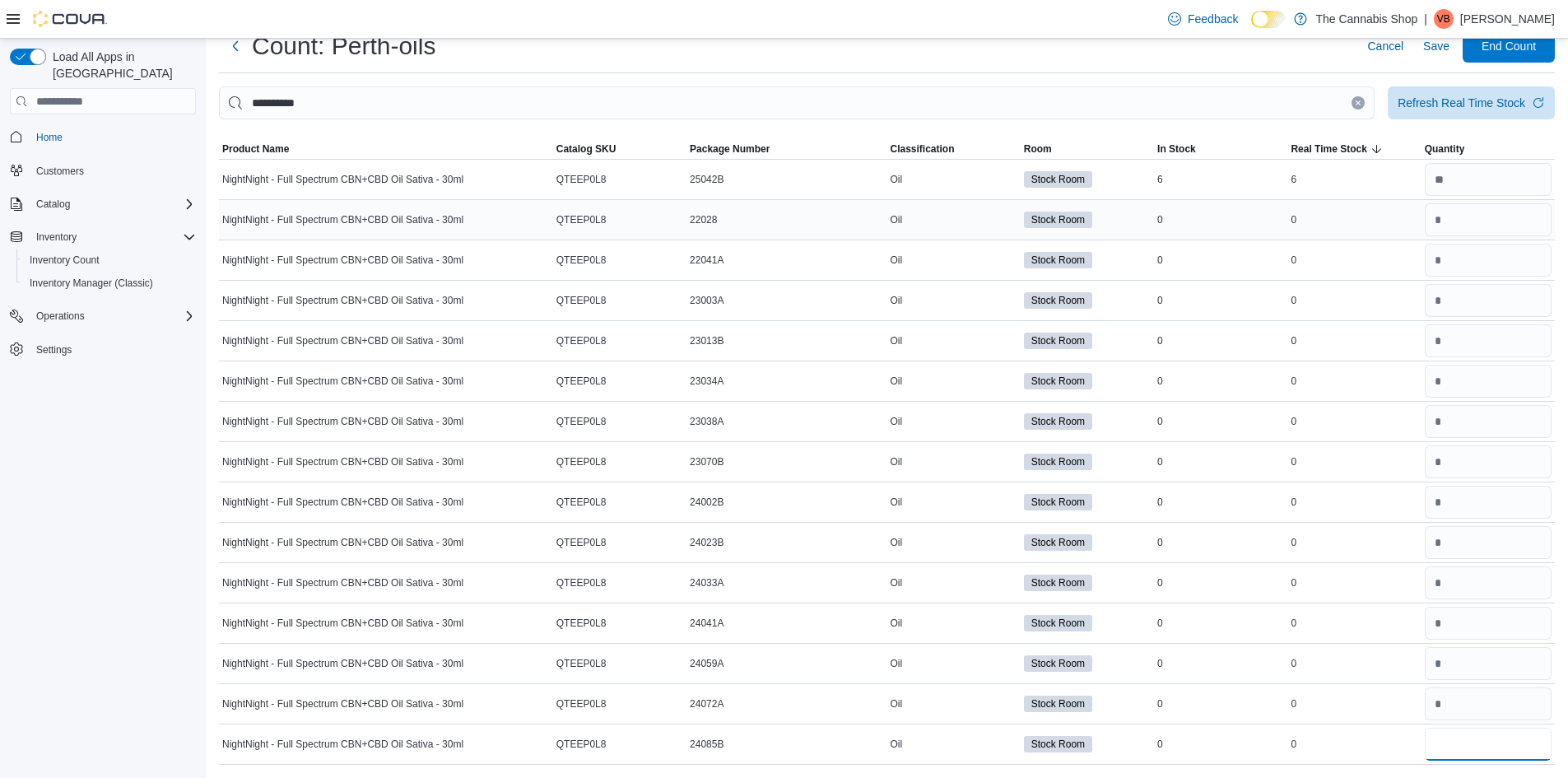
type input "*"
click at [1448, 47] on span "Save" at bounding box center [1436, 46] width 26 height 16
click at [1365, 99] on button "Clear input" at bounding box center [1357, 102] width 13 height 13
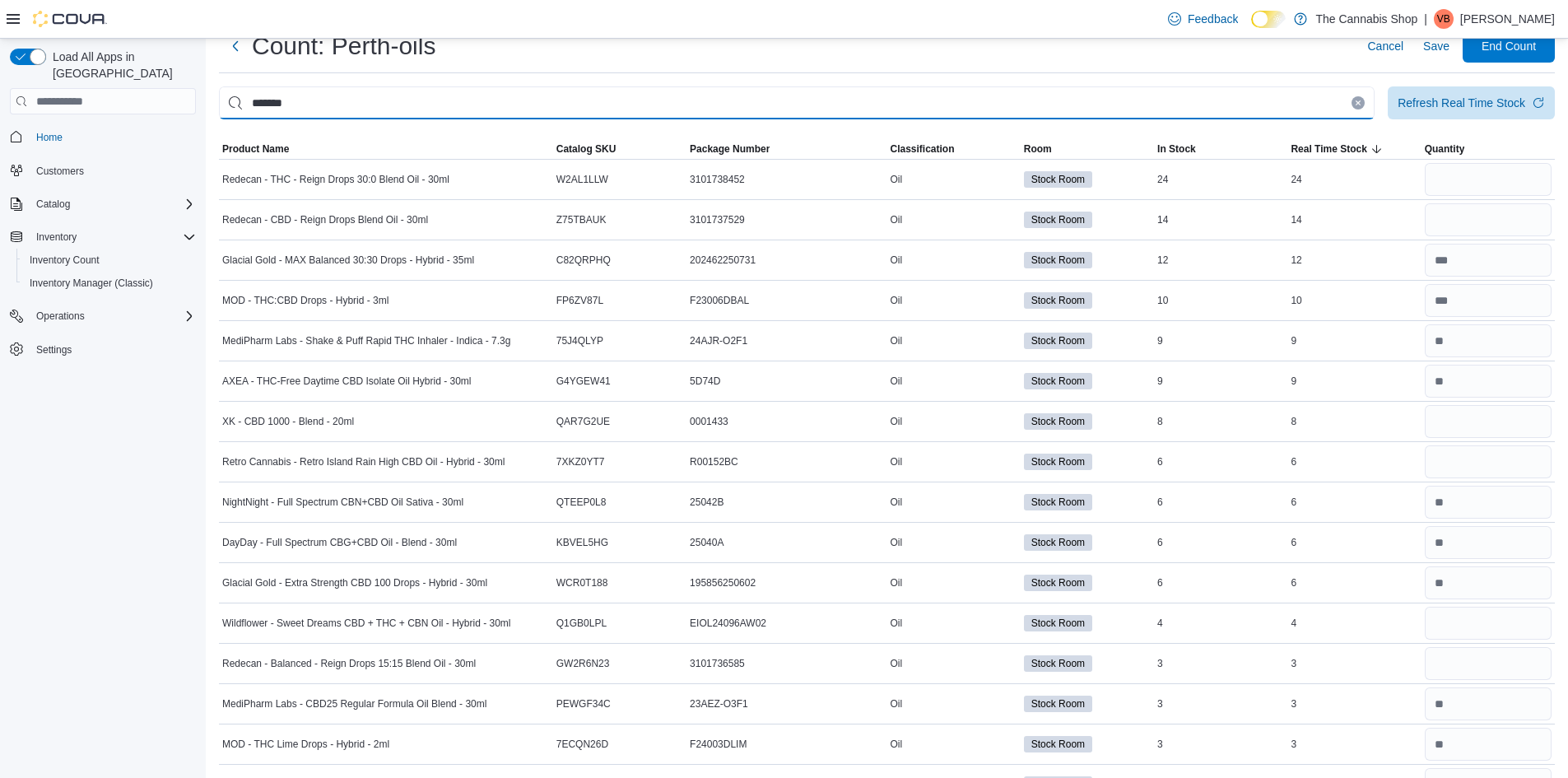
type input "*******"
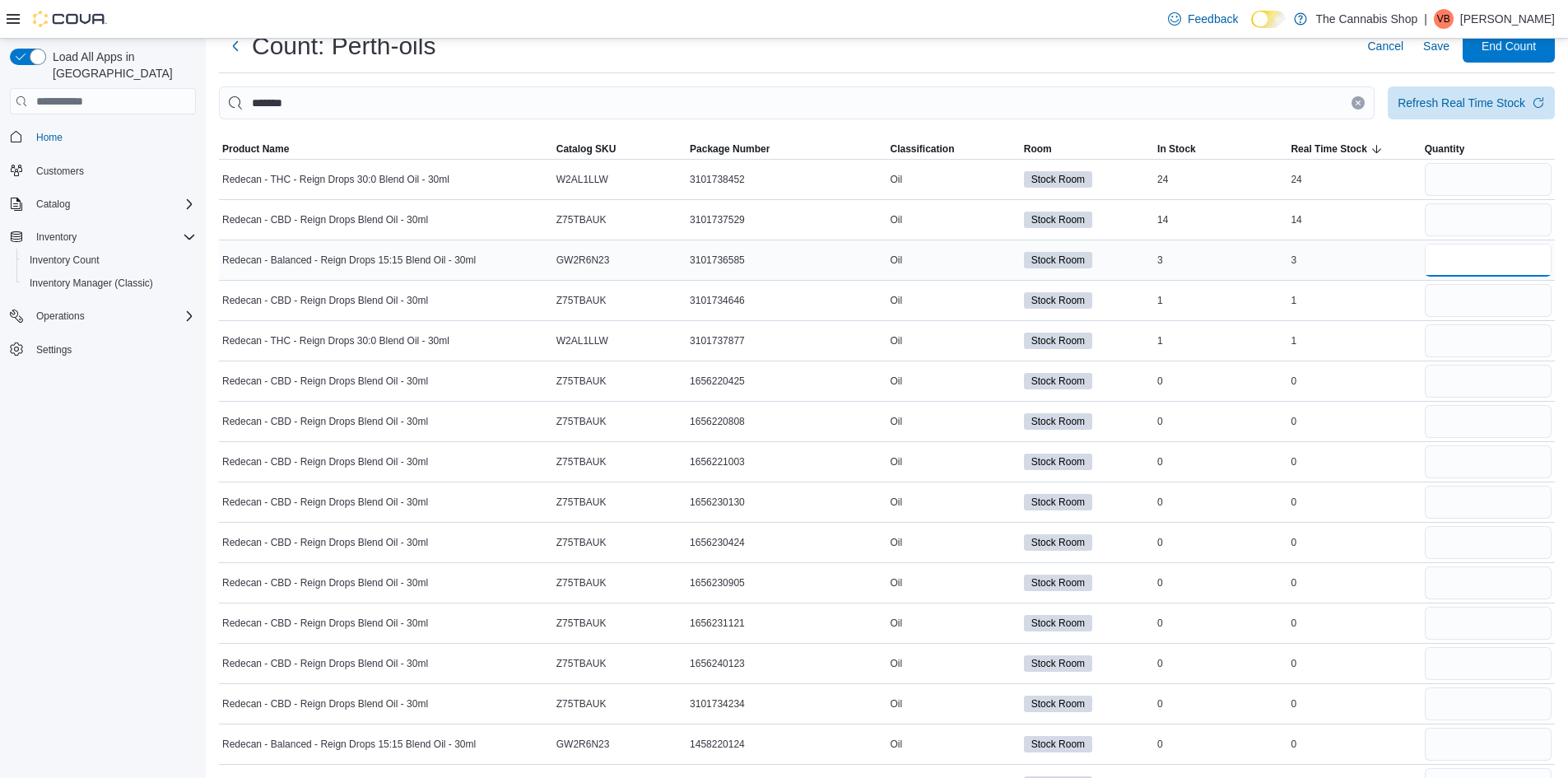
click at [1503, 257] on input "number" at bounding box center [1488, 260] width 127 height 33
type input "*"
click at [1475, 223] on input "number" at bounding box center [1488, 219] width 127 height 33
type input "**"
click at [1489, 187] on input "number" at bounding box center [1488, 179] width 127 height 33
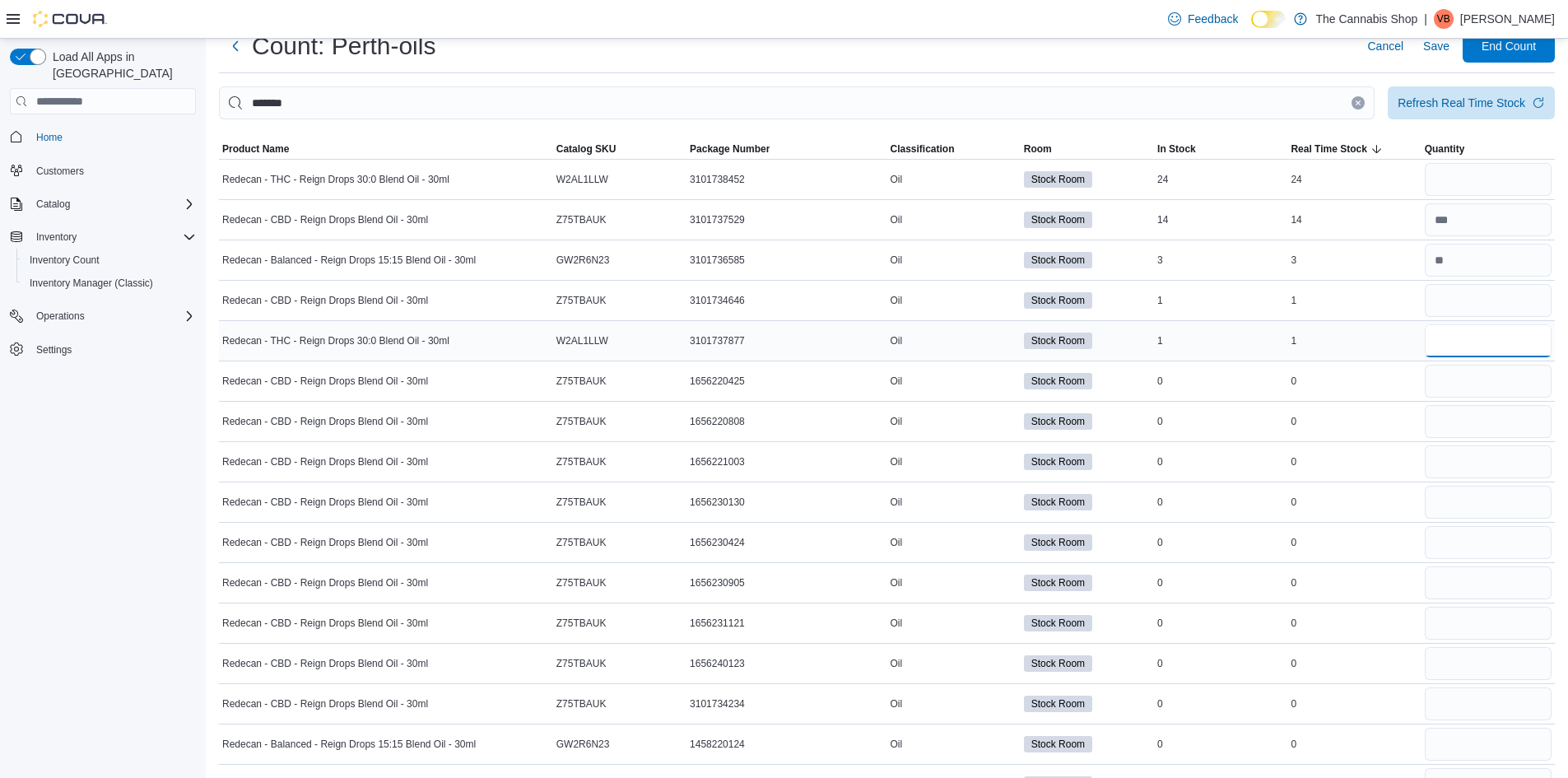
click at [1495, 347] on input "number" at bounding box center [1488, 341] width 127 height 33
type input "*"
click at [1477, 302] on input "number" at bounding box center [1488, 300] width 127 height 33
click at [1480, 205] on input "number" at bounding box center [1488, 219] width 127 height 33
click at [1480, 183] on input "number" at bounding box center [1488, 179] width 127 height 33
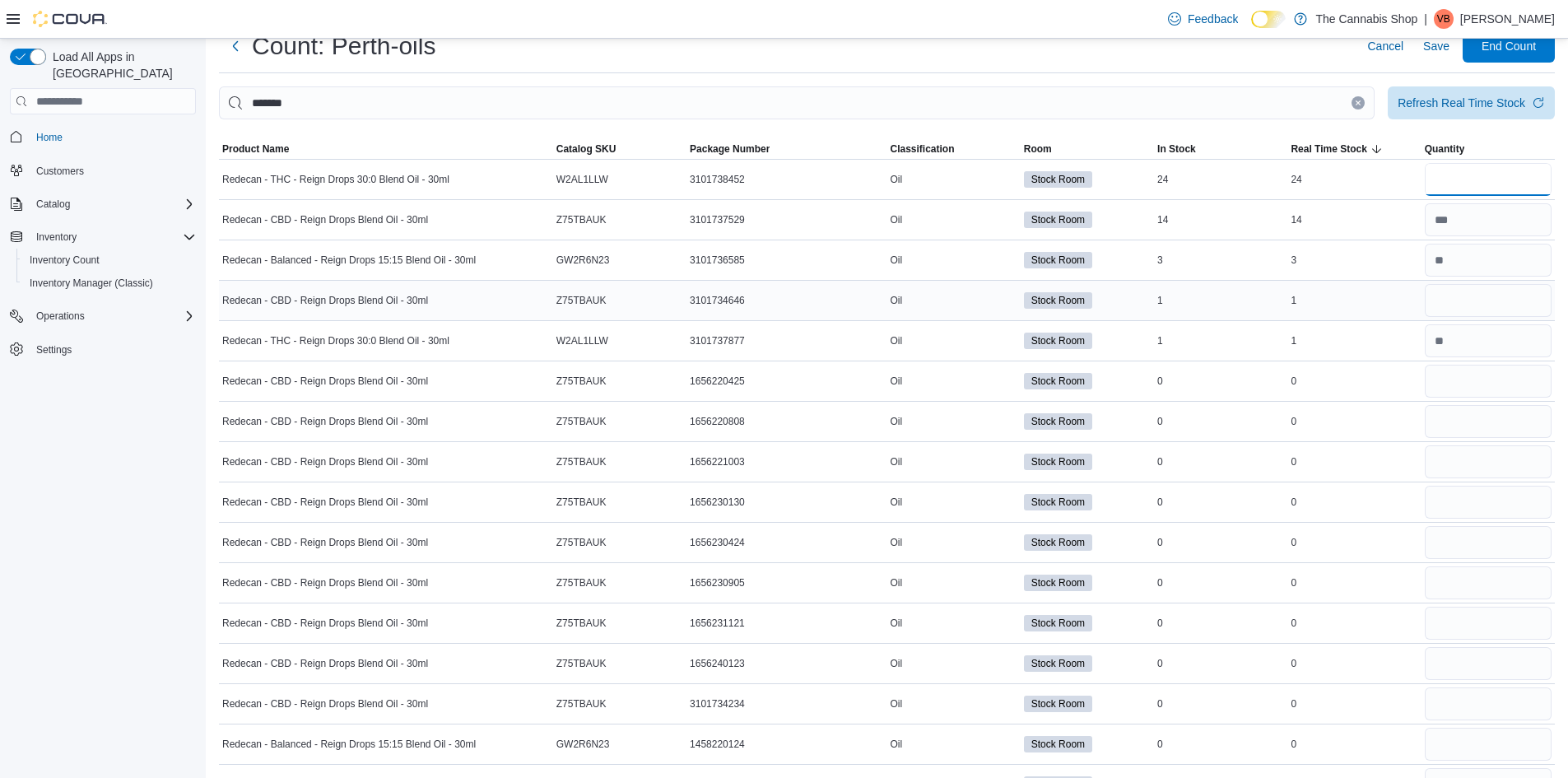
type input "**"
click at [1451, 292] on input "number" at bounding box center [1488, 300] width 127 height 33
type input "*"
click at [1480, 374] on input "number" at bounding box center [1488, 381] width 127 height 33
type input "*"
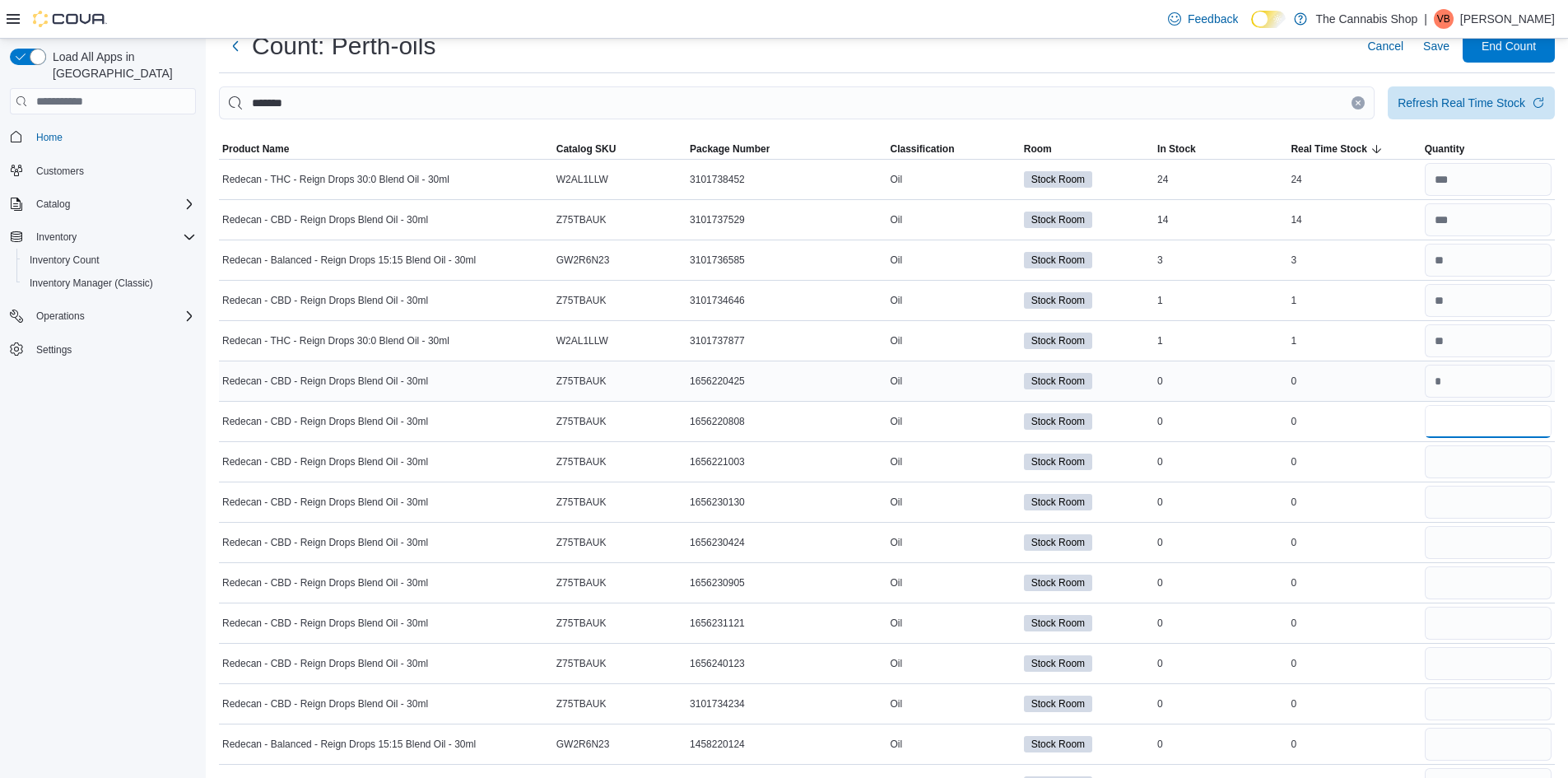
type input "*"
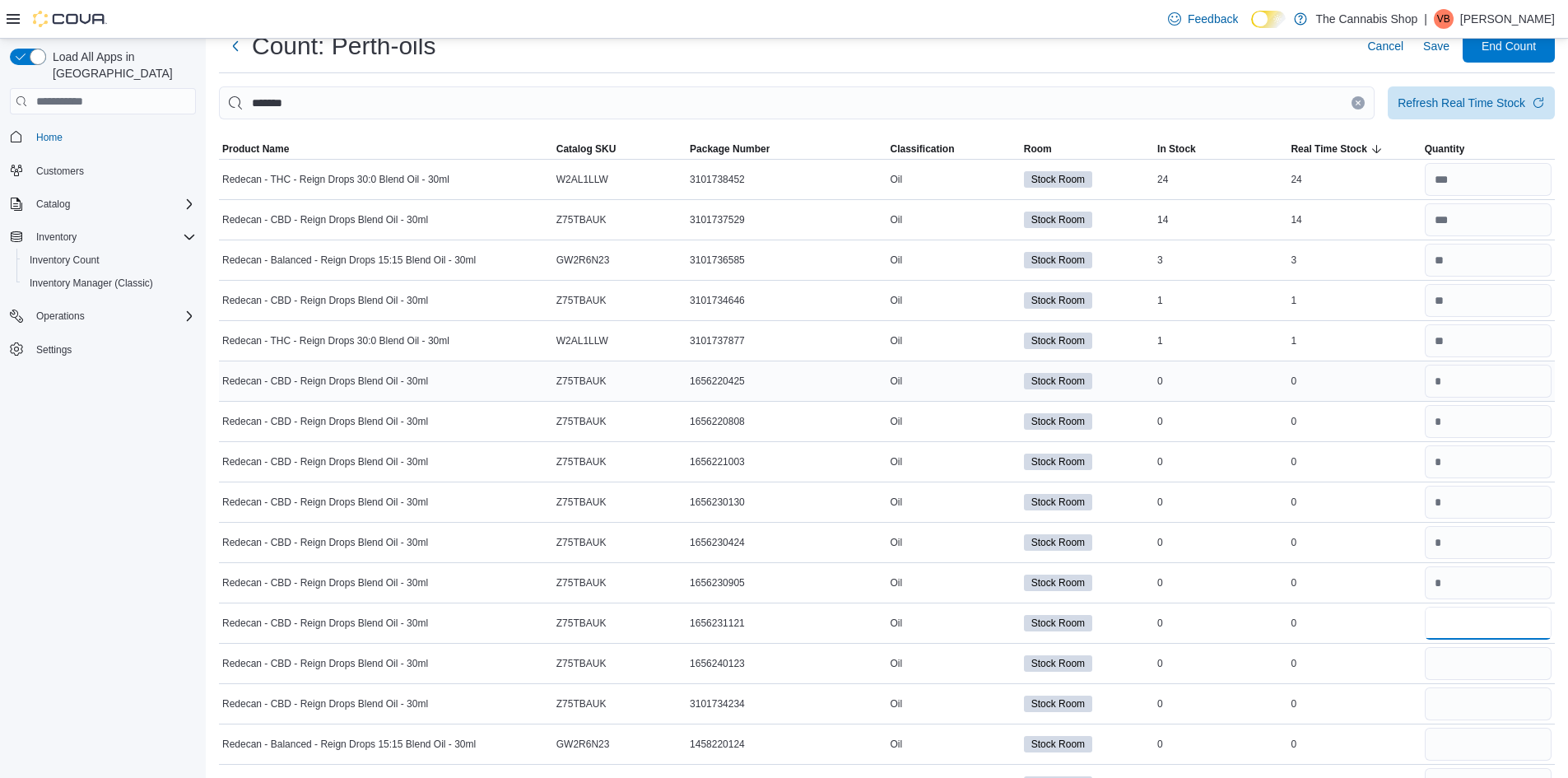
type input "*"
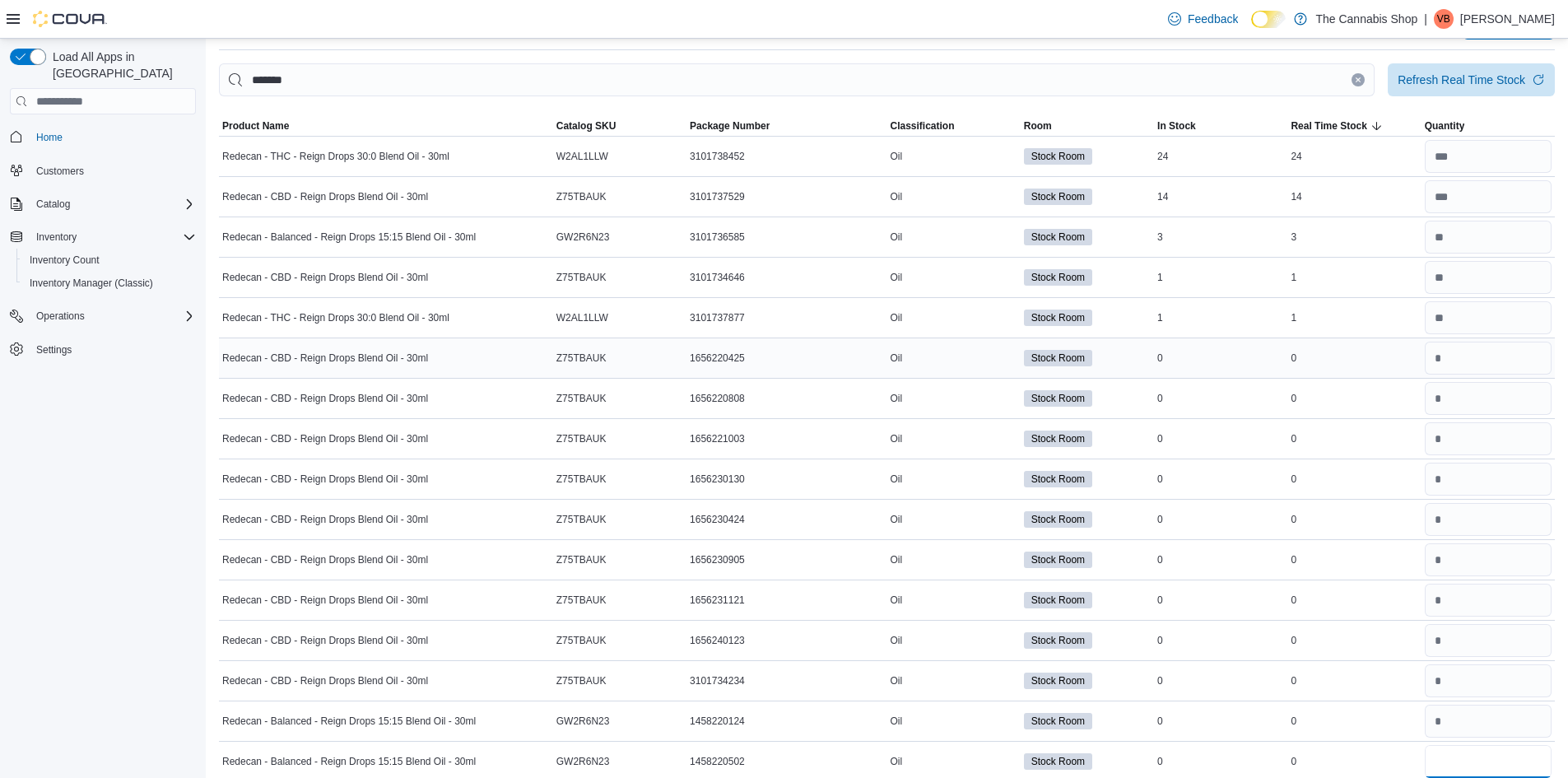
type input "*"
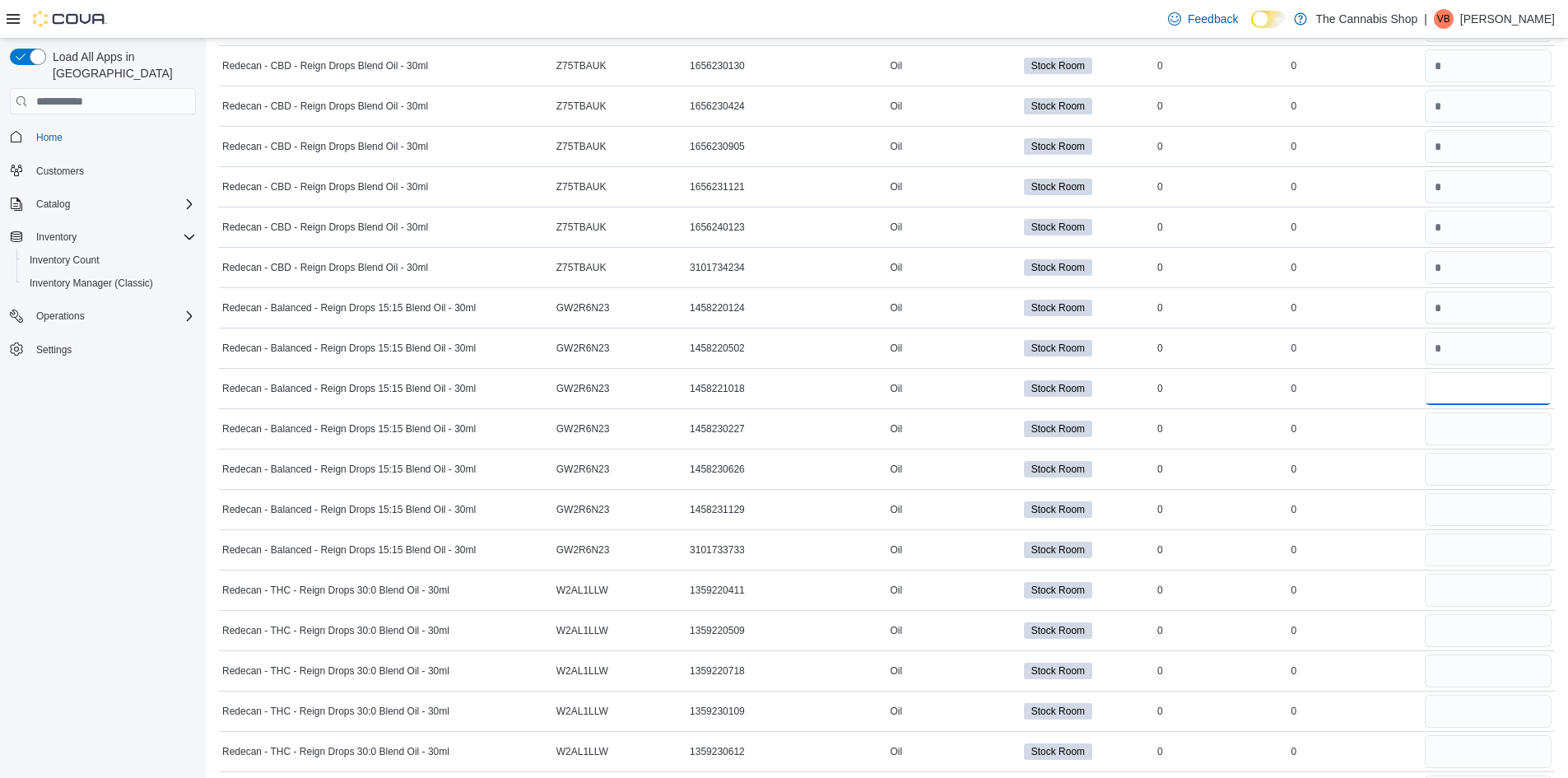
type input "*"
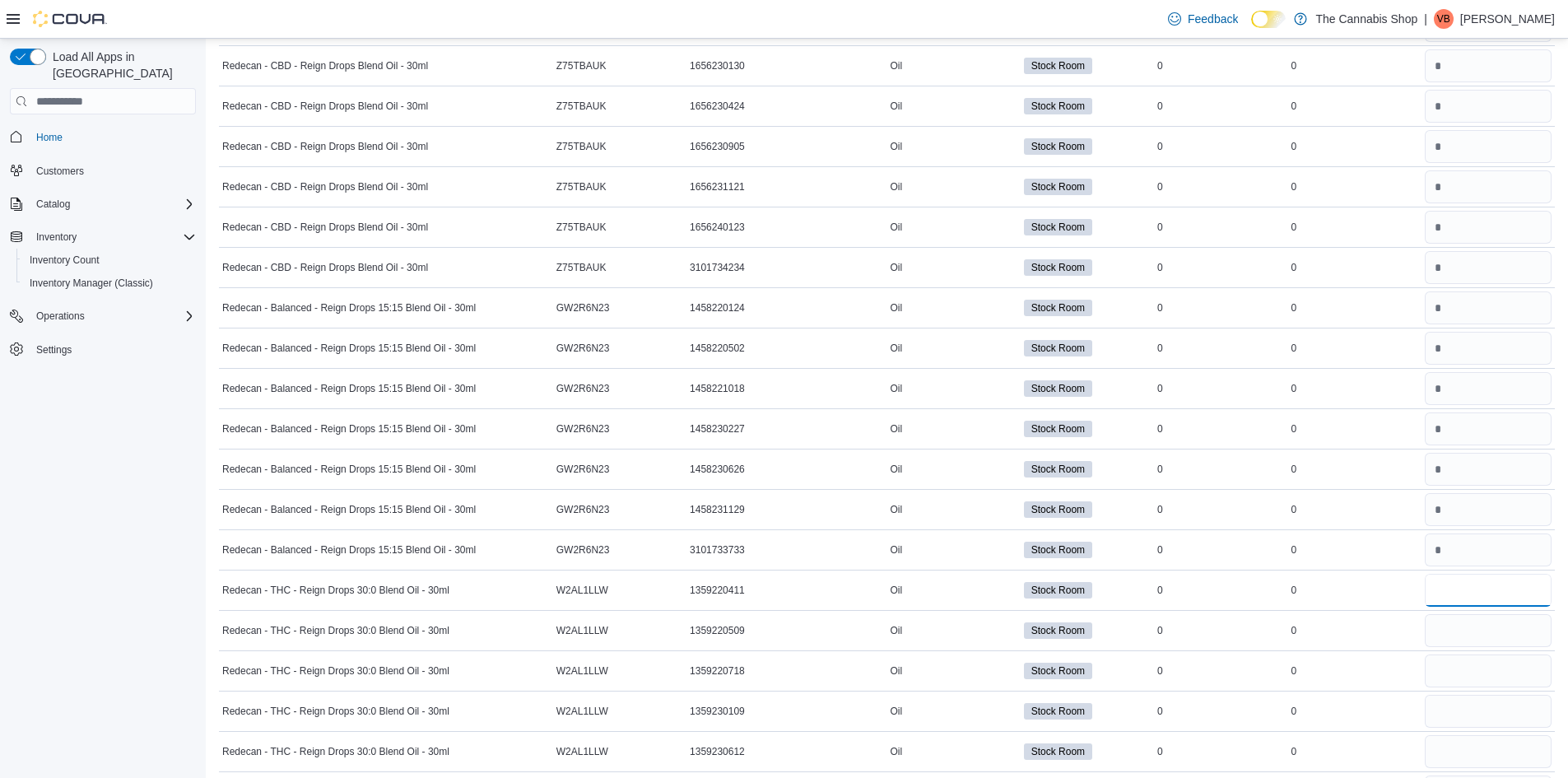
type input "*"
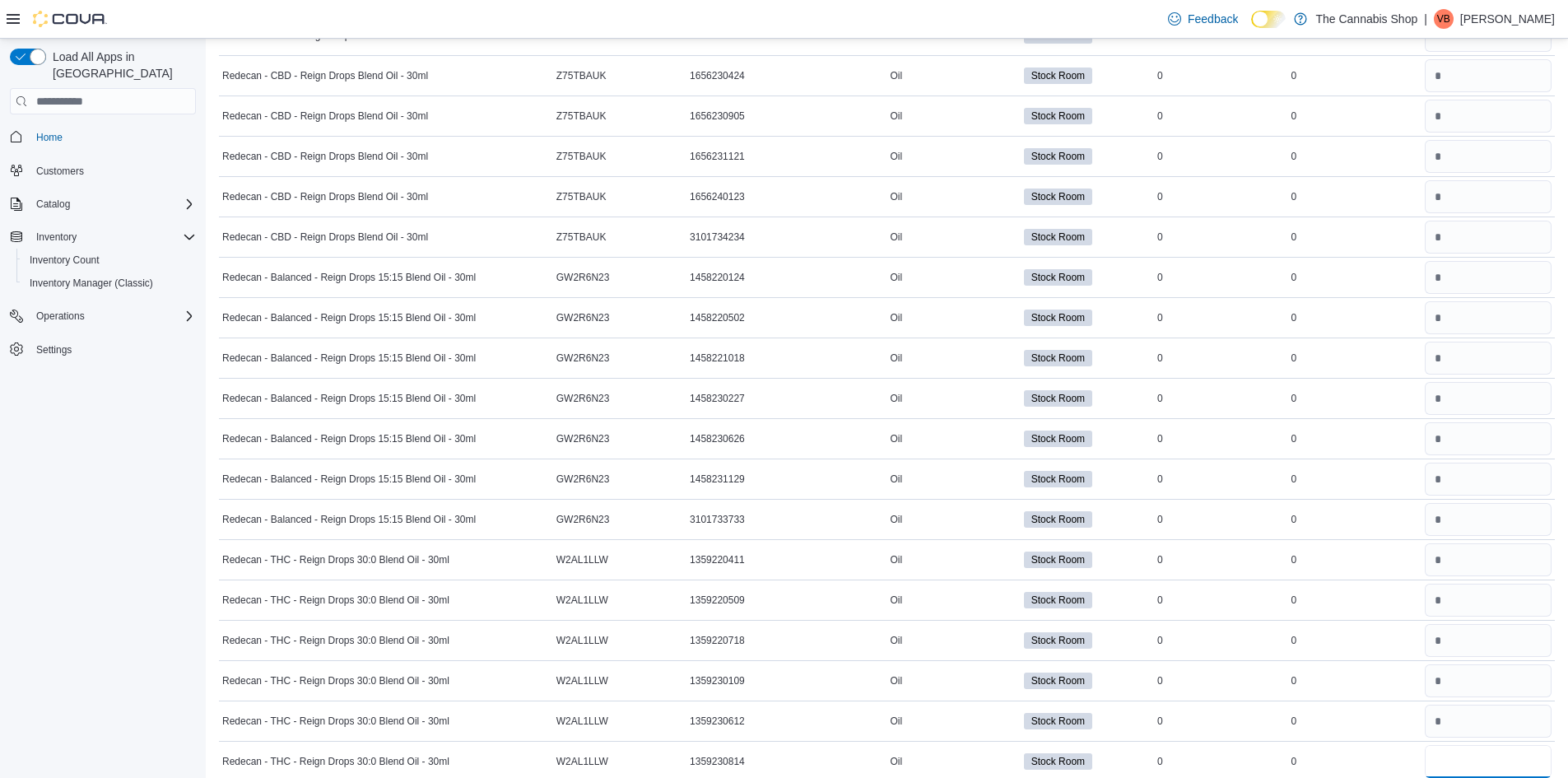
type input "*"
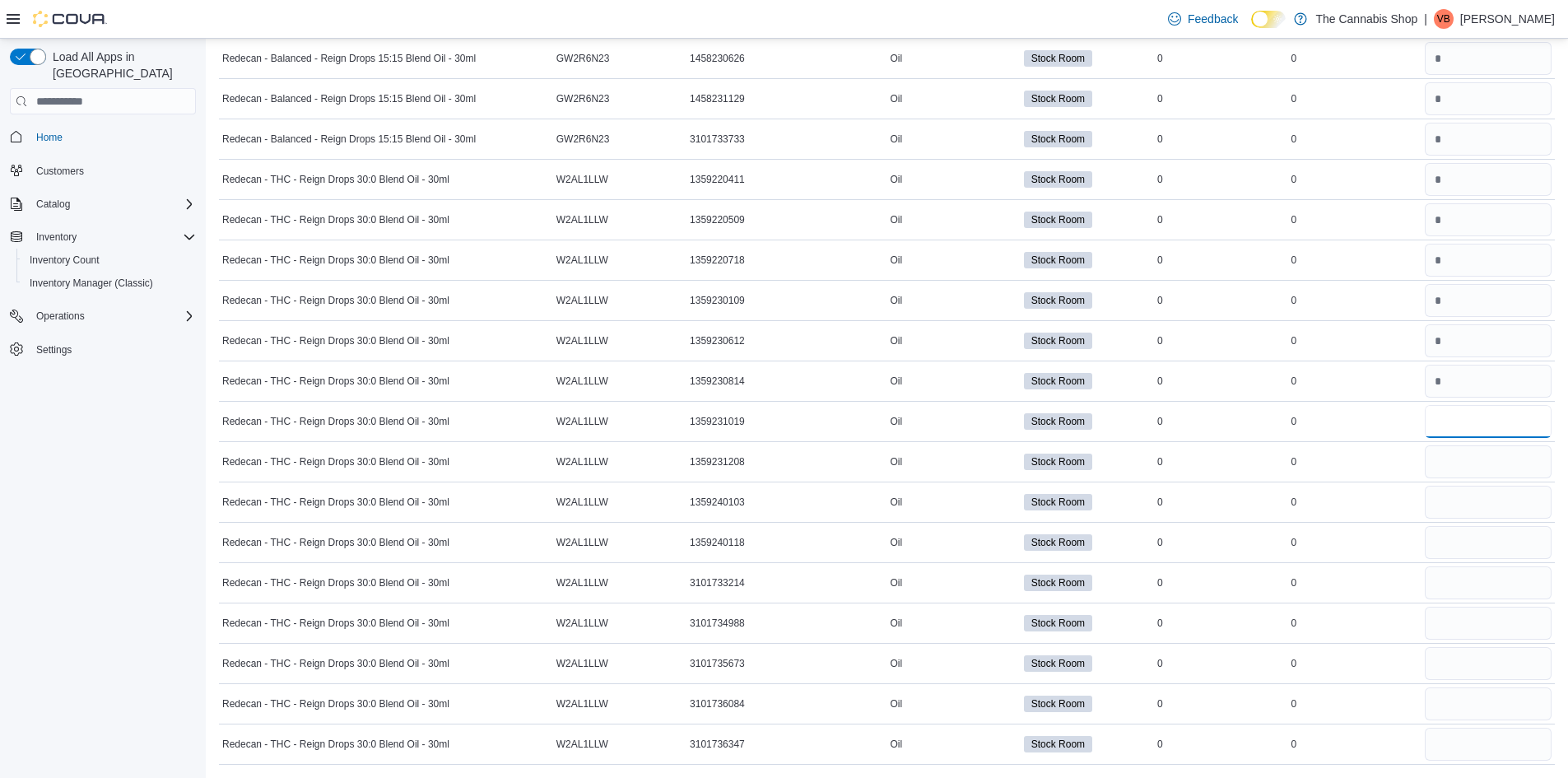
type input "*"
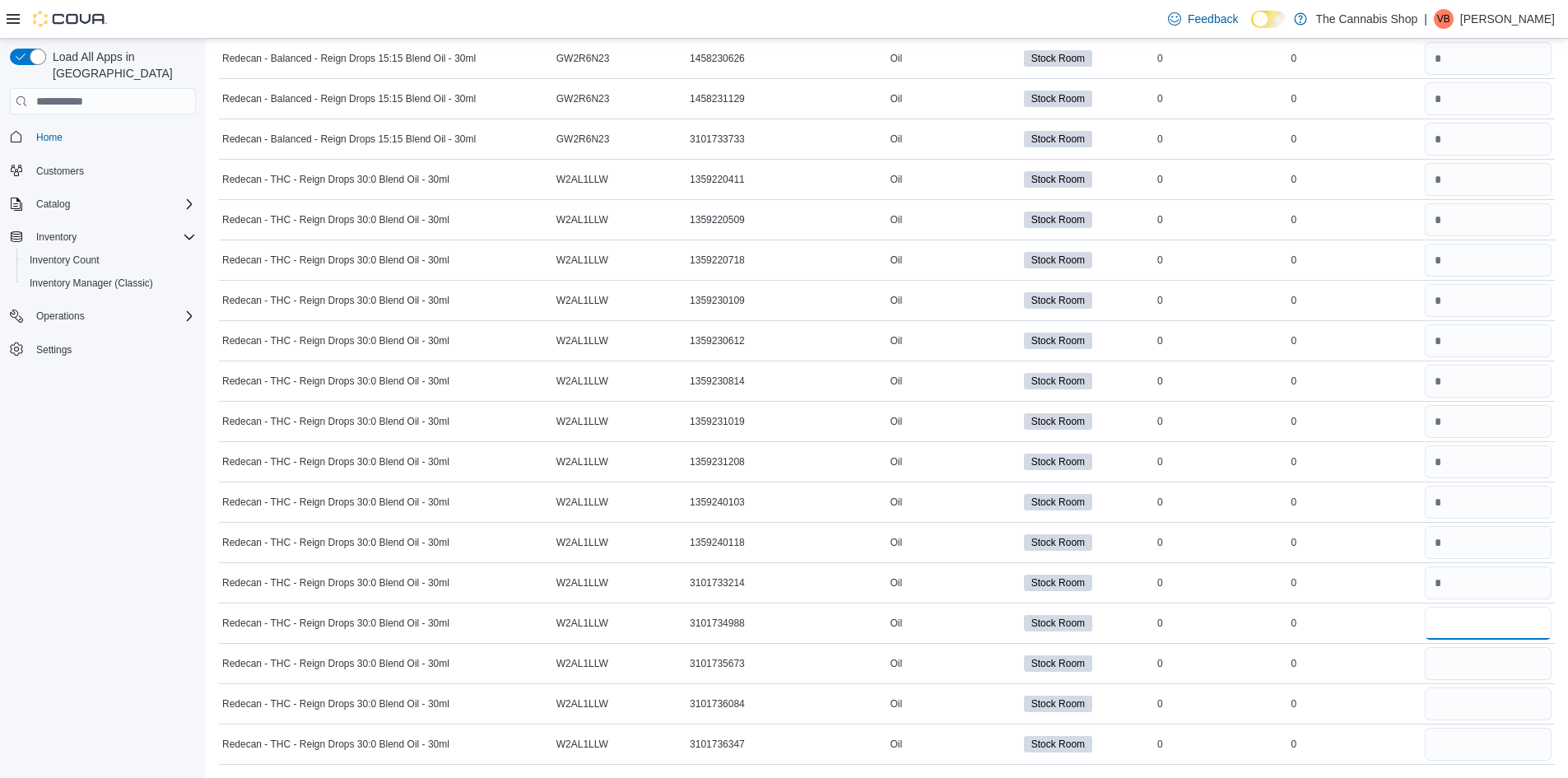
type input "*"
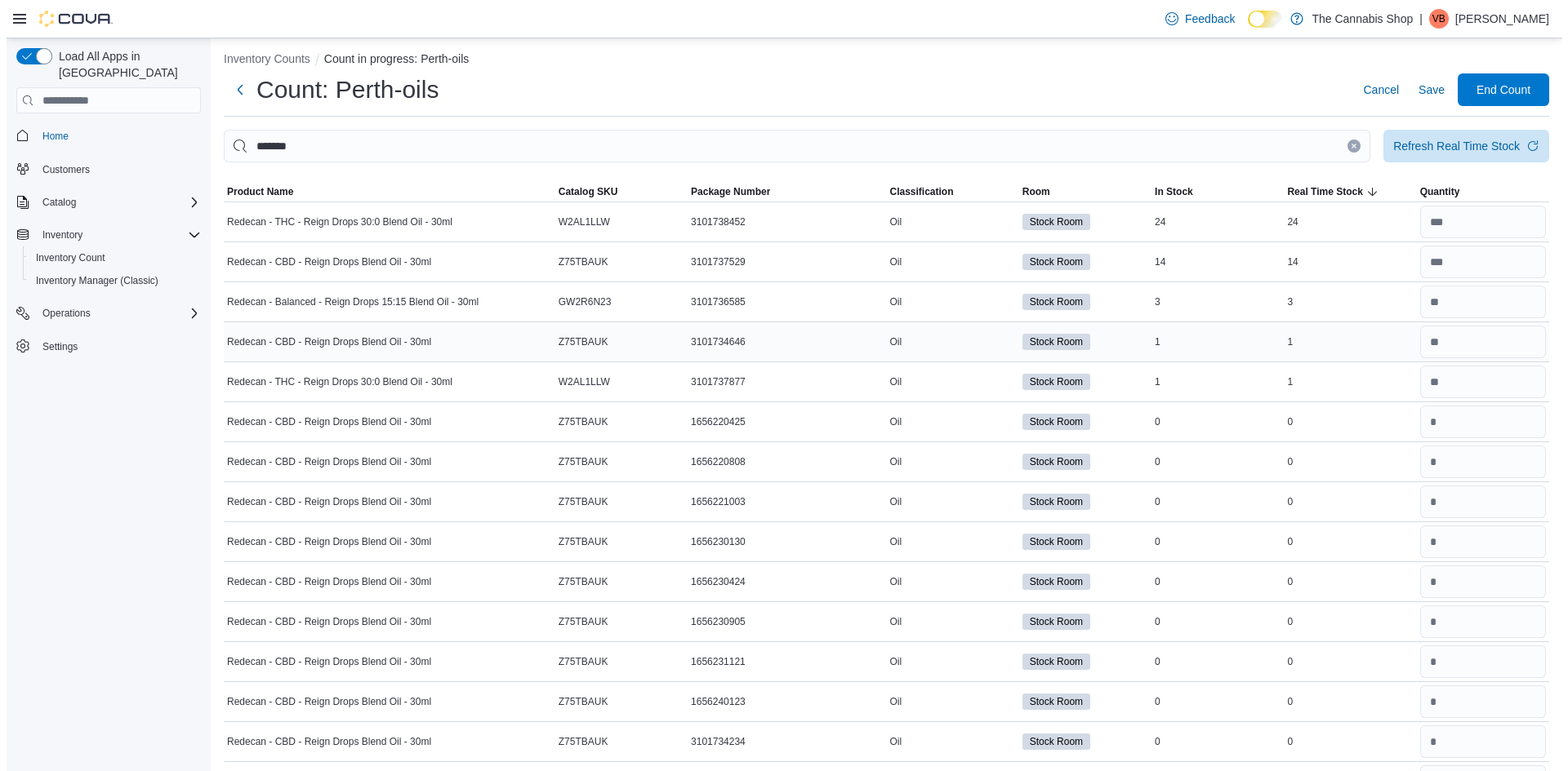
scroll to position [0, 0]
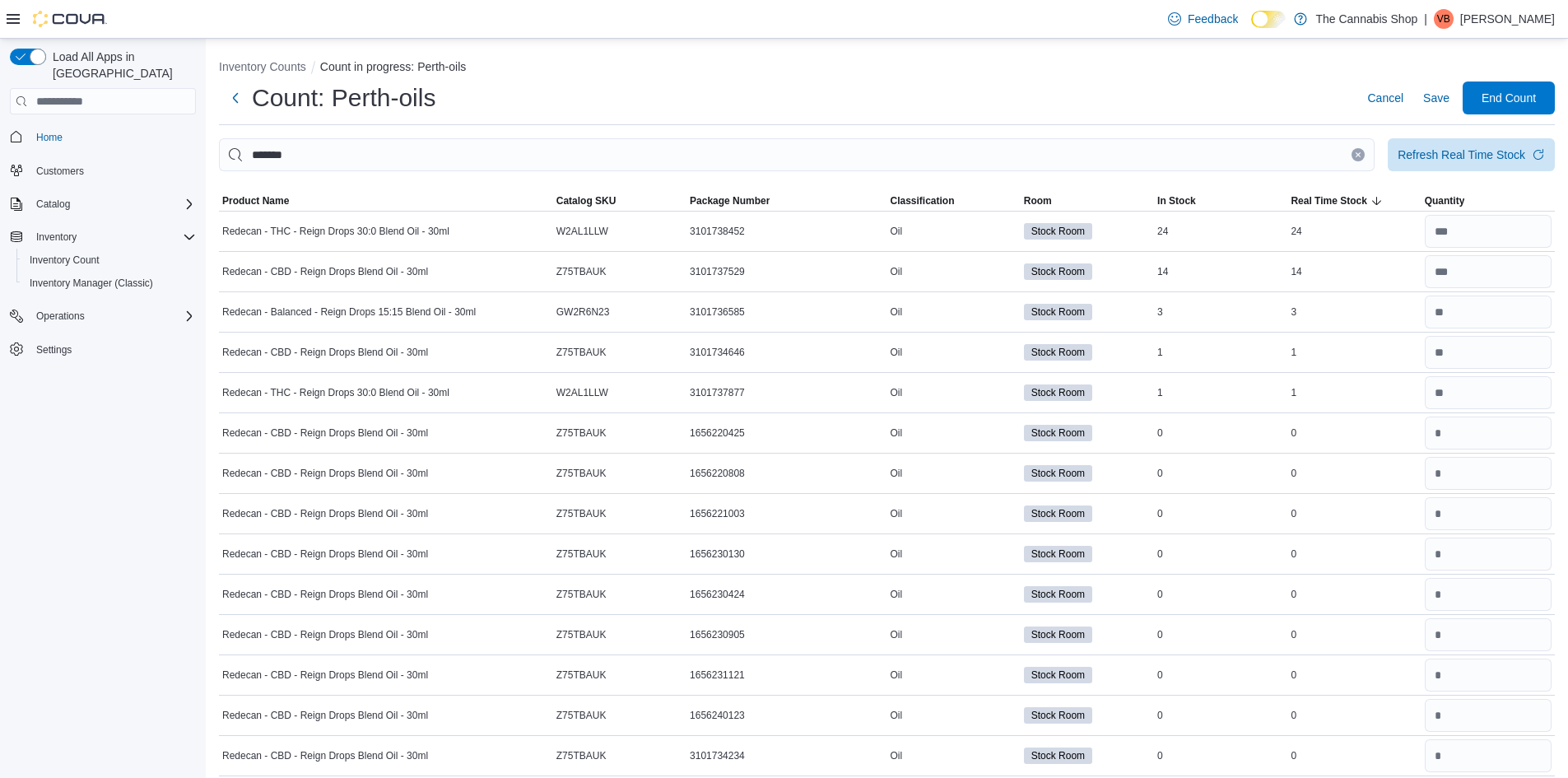
click at [1361, 152] on icon "Clear input" at bounding box center [1358, 155] width 7 height 7
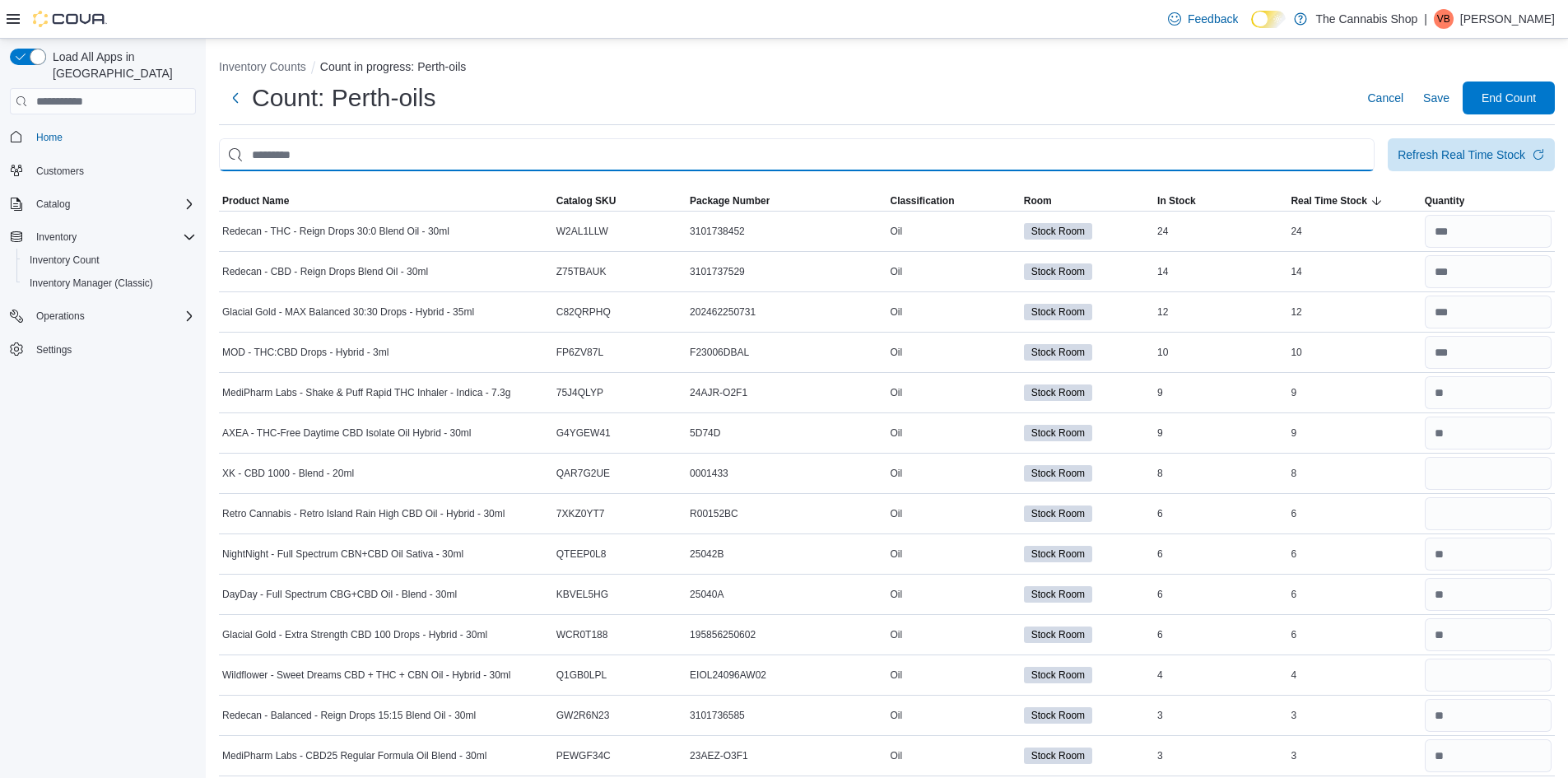
click at [761, 142] on input "This is a search bar. After typing your query, hit enter to filter the results …" at bounding box center [797, 155] width 1156 height 33
click at [778, 167] on input "This is a search bar. After typing your query, hit enter to filter the results …" at bounding box center [797, 155] width 1156 height 33
type input "**********"
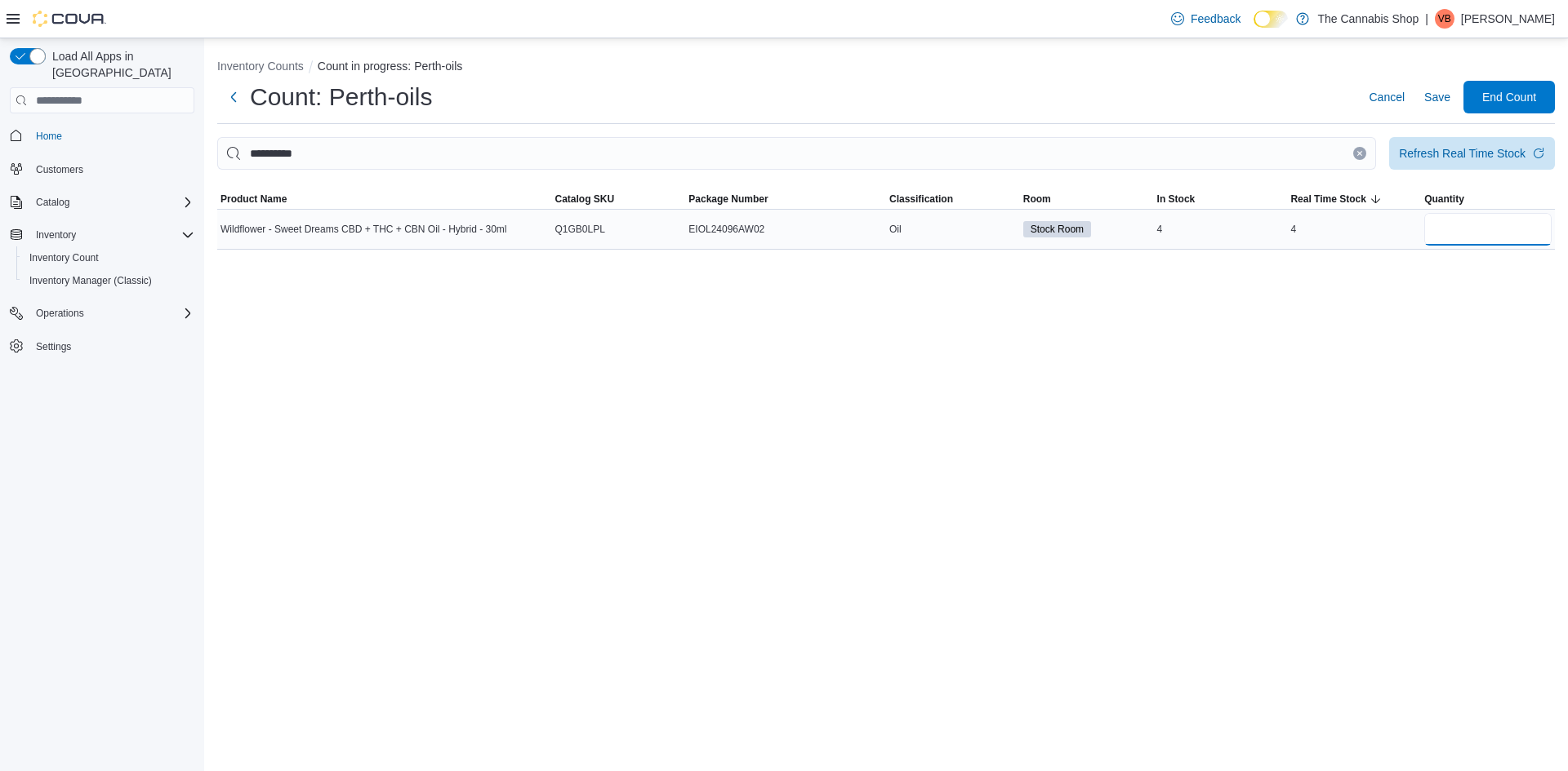
click at [1464, 221] on input "number" at bounding box center [1487, 229] width 127 height 33
type input "*"
click at [1431, 95] on span "Save" at bounding box center [1436, 97] width 26 height 16
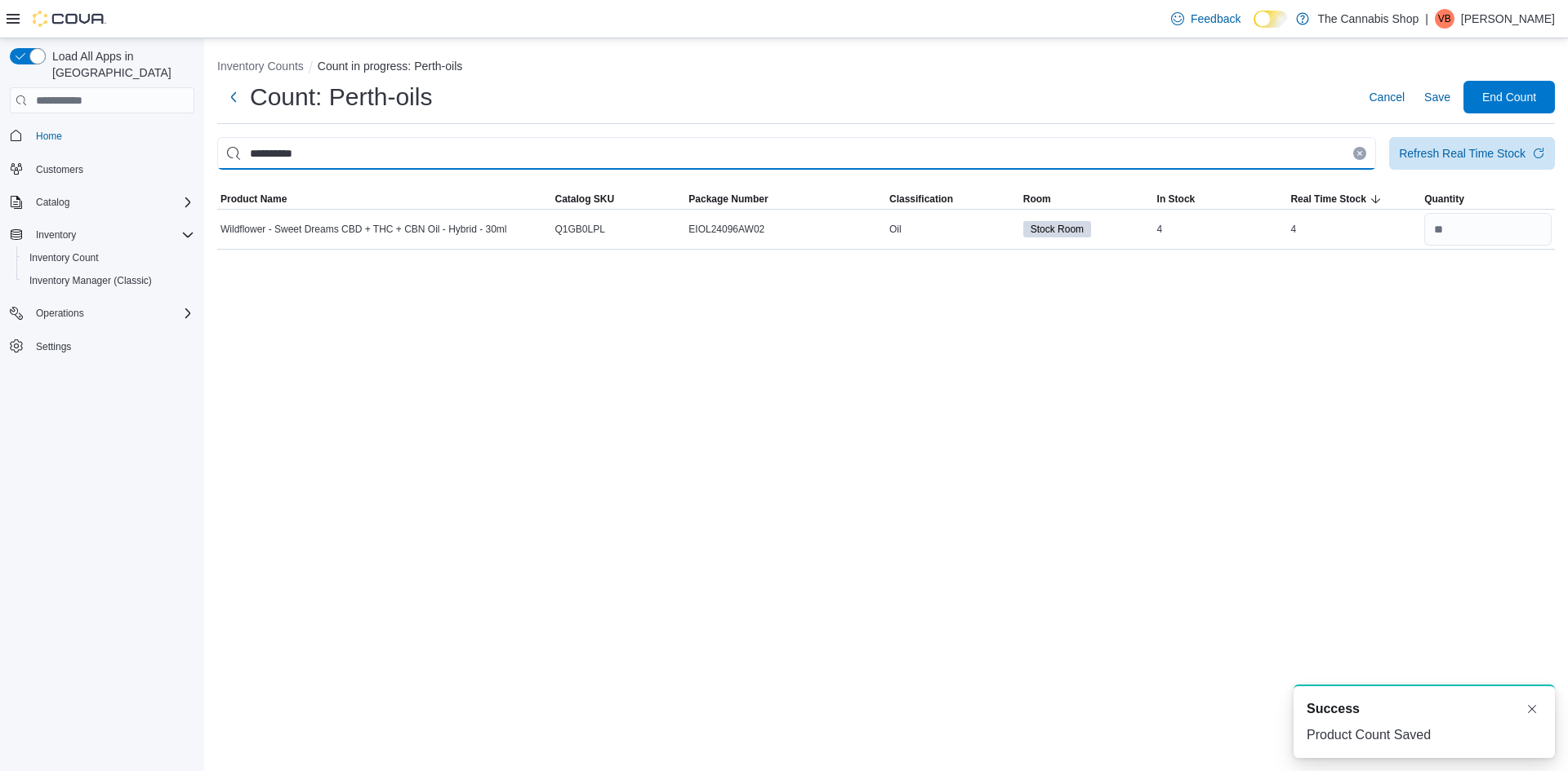
click at [1357, 161] on input "**********" at bounding box center [797, 153] width 1158 height 33
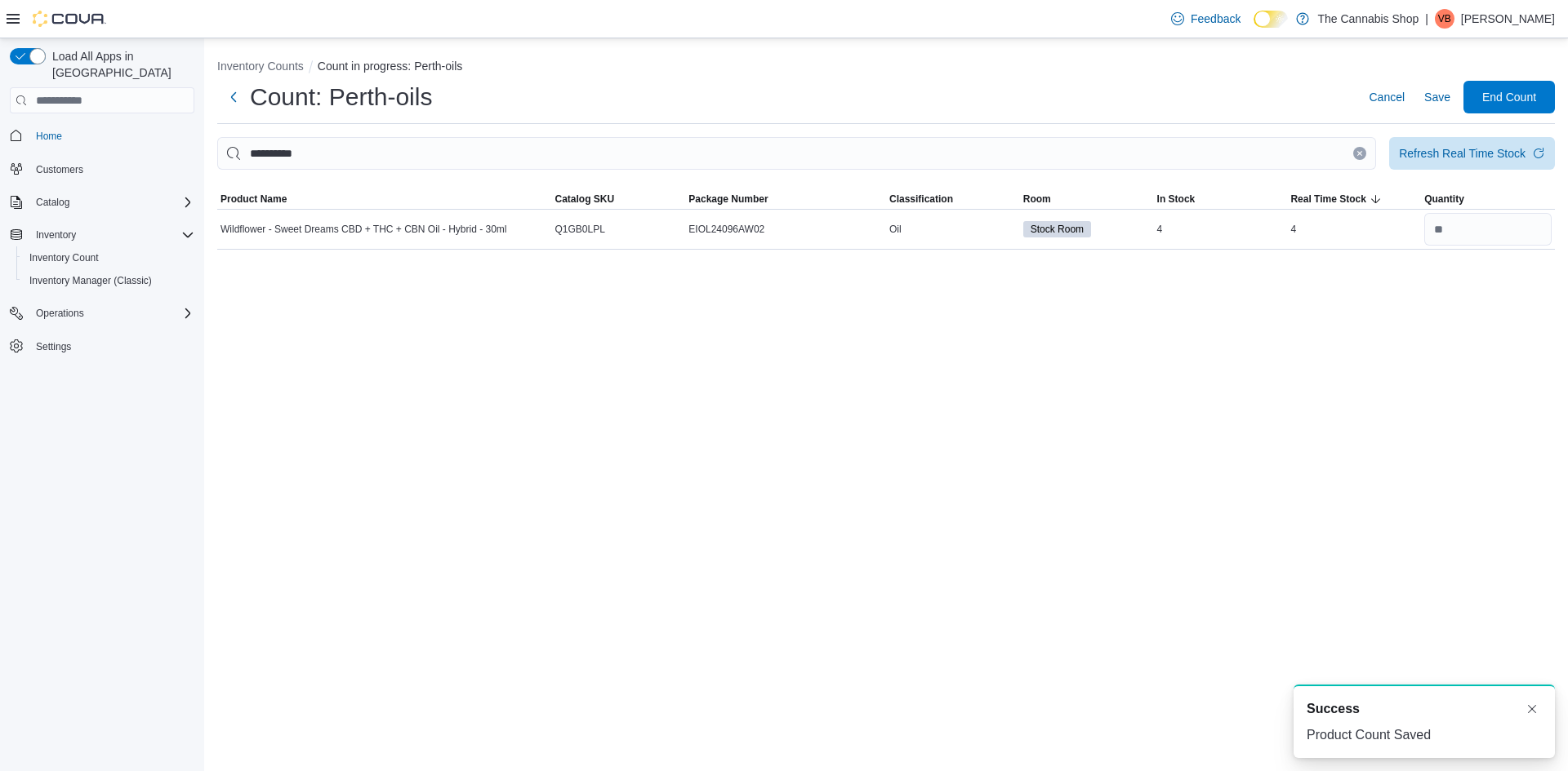
click at [1361, 150] on icon "Clear input" at bounding box center [1360, 153] width 7 height 7
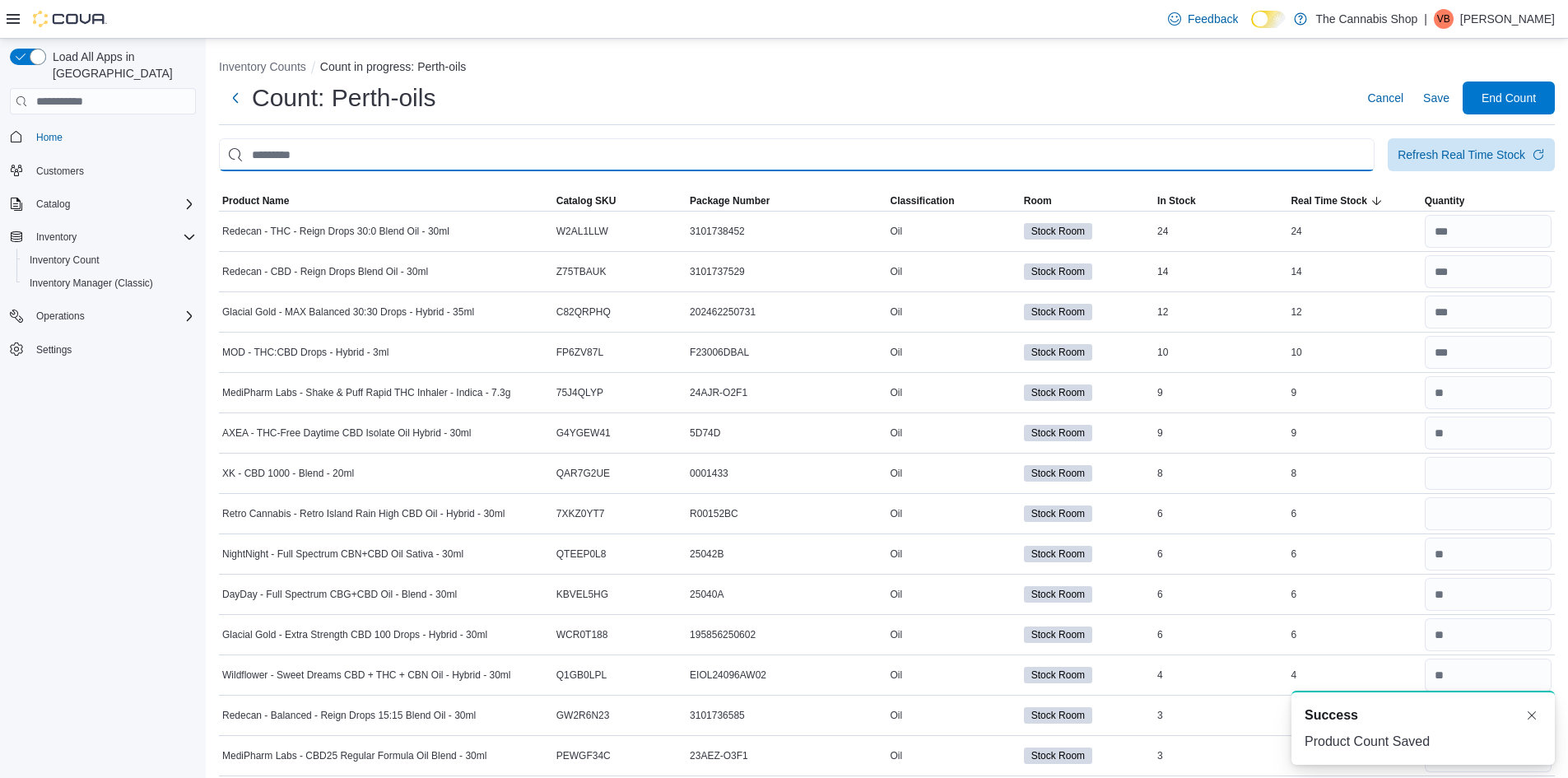
click at [1301, 165] on input "This is a search bar. After typing your query, hit enter to filter the results …" at bounding box center [797, 155] width 1156 height 33
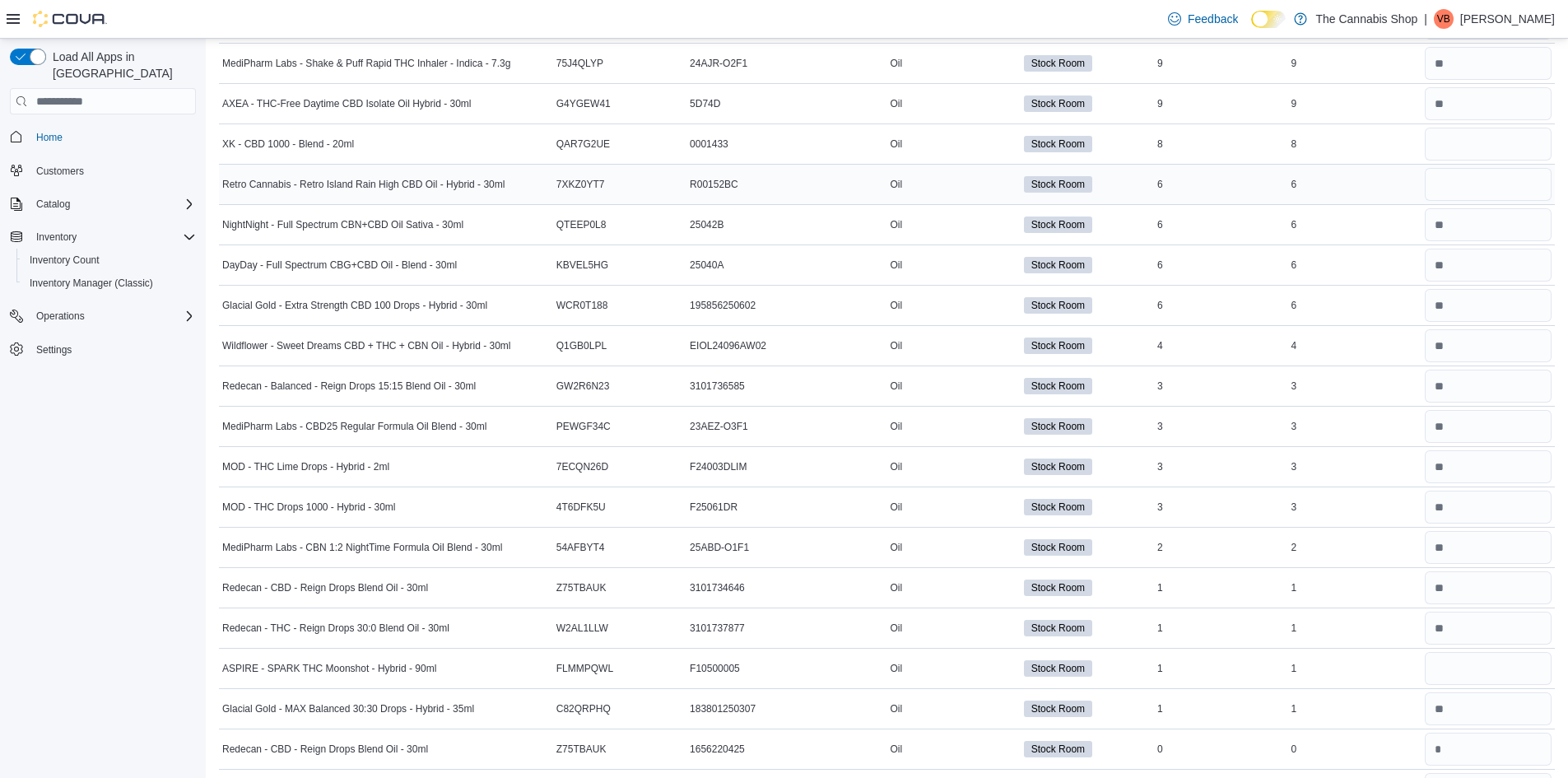
scroll to position [494, 0]
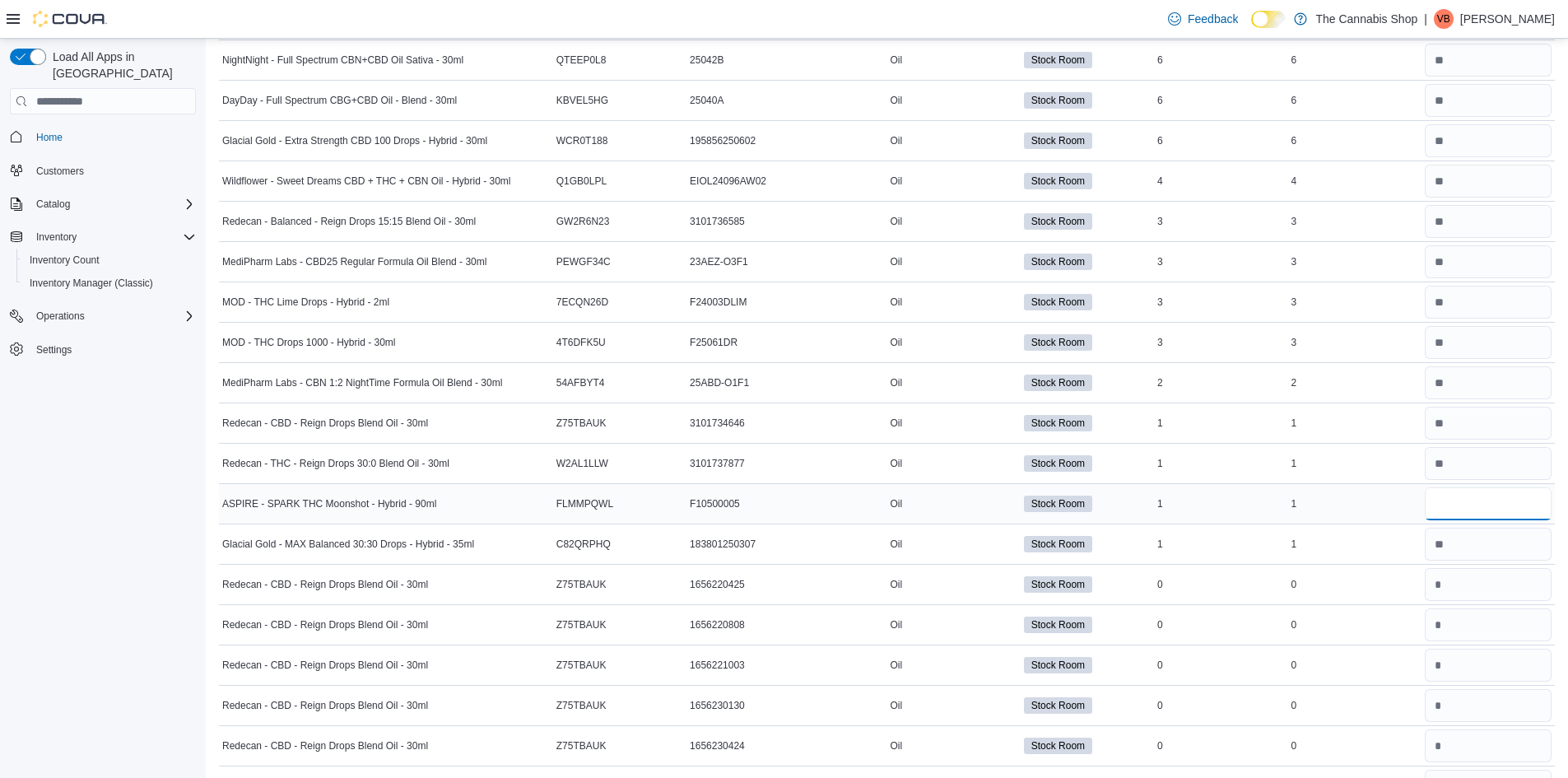
click at [1495, 503] on input "number" at bounding box center [1488, 503] width 127 height 33
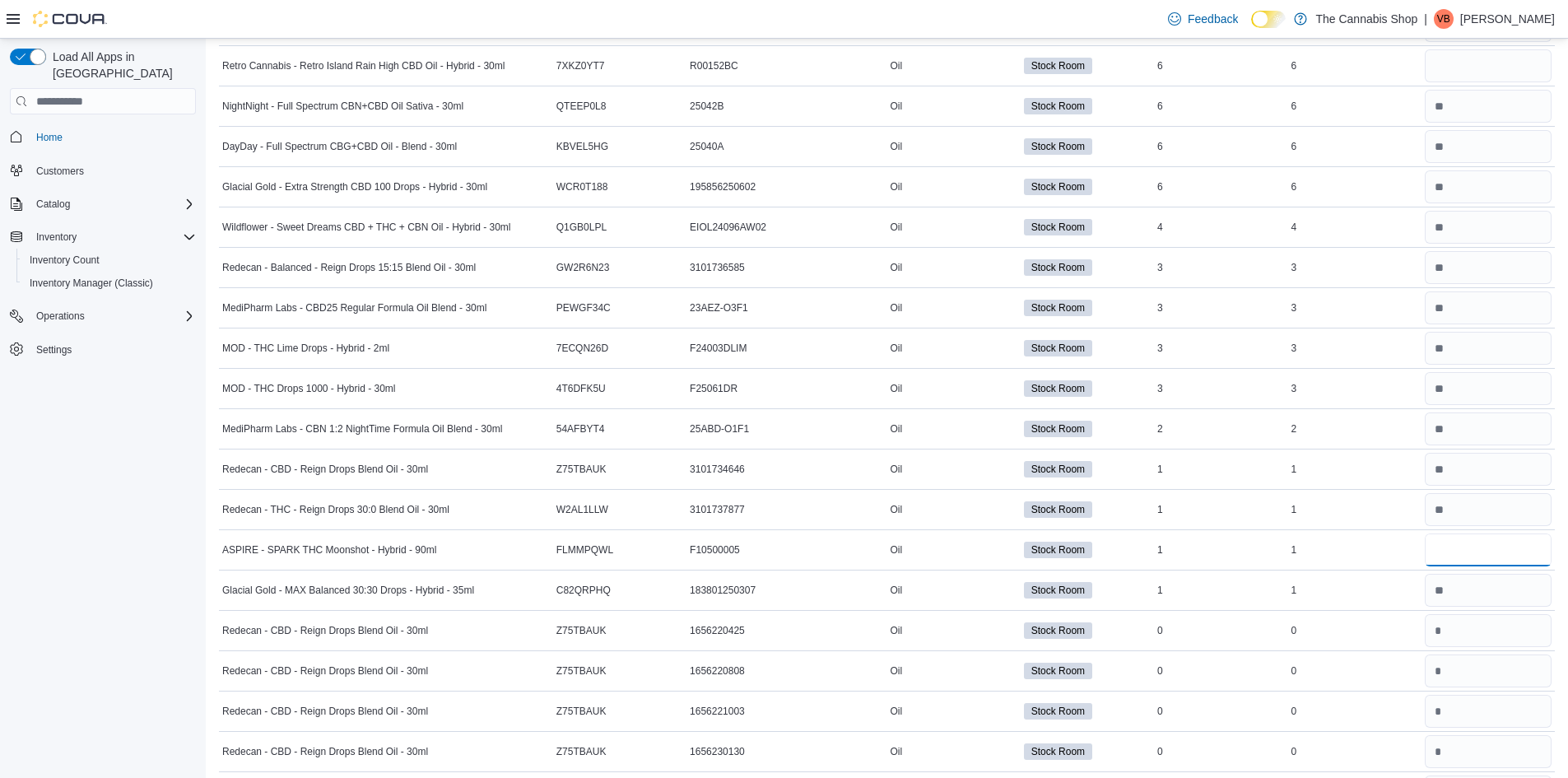
scroll to position [0, 0]
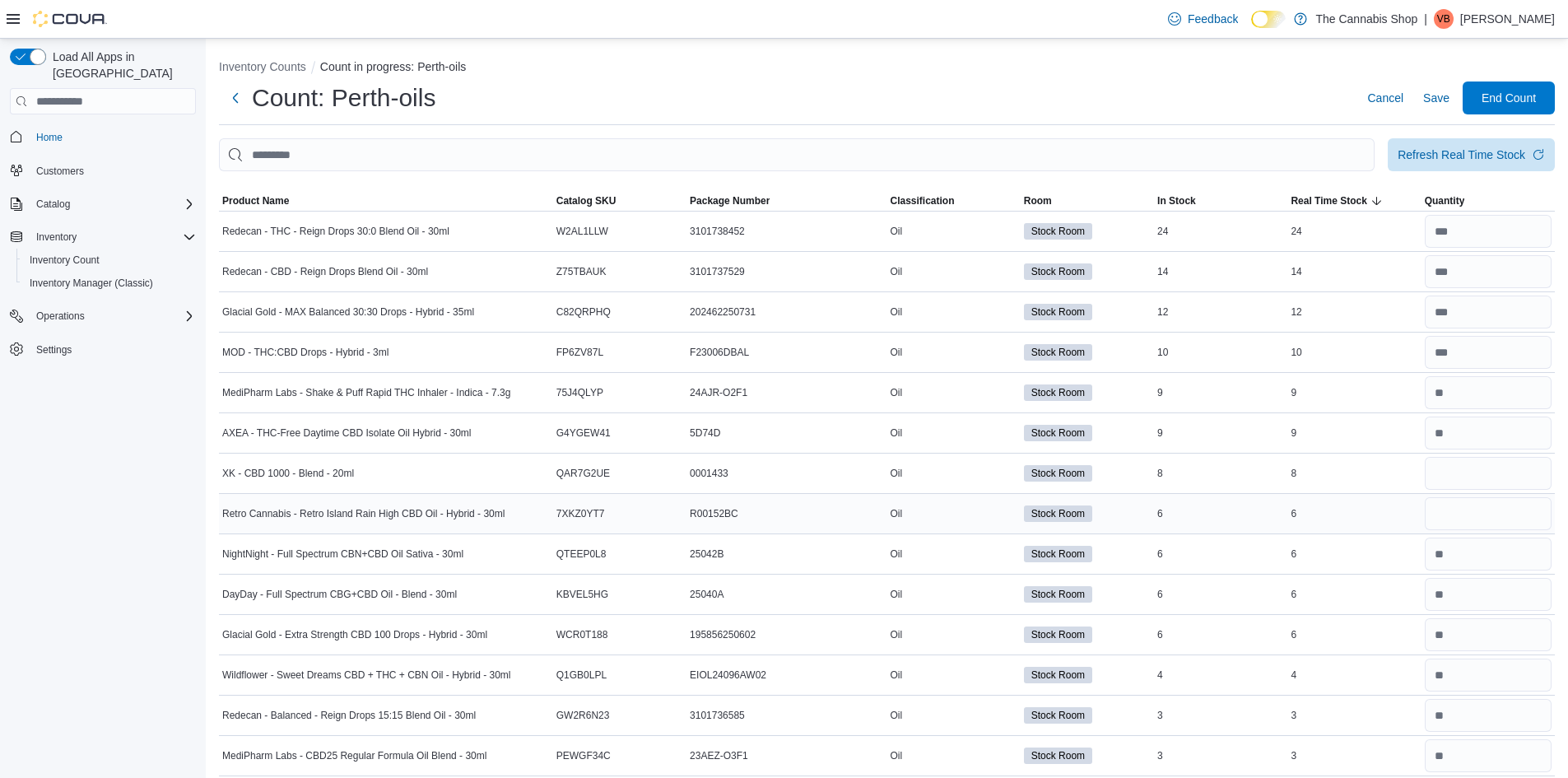
type input "*"
click at [1470, 521] on input "number" at bounding box center [1488, 514] width 127 height 33
type input "*"
click at [1479, 468] on input "number" at bounding box center [1488, 474] width 127 height 33
type input "*"
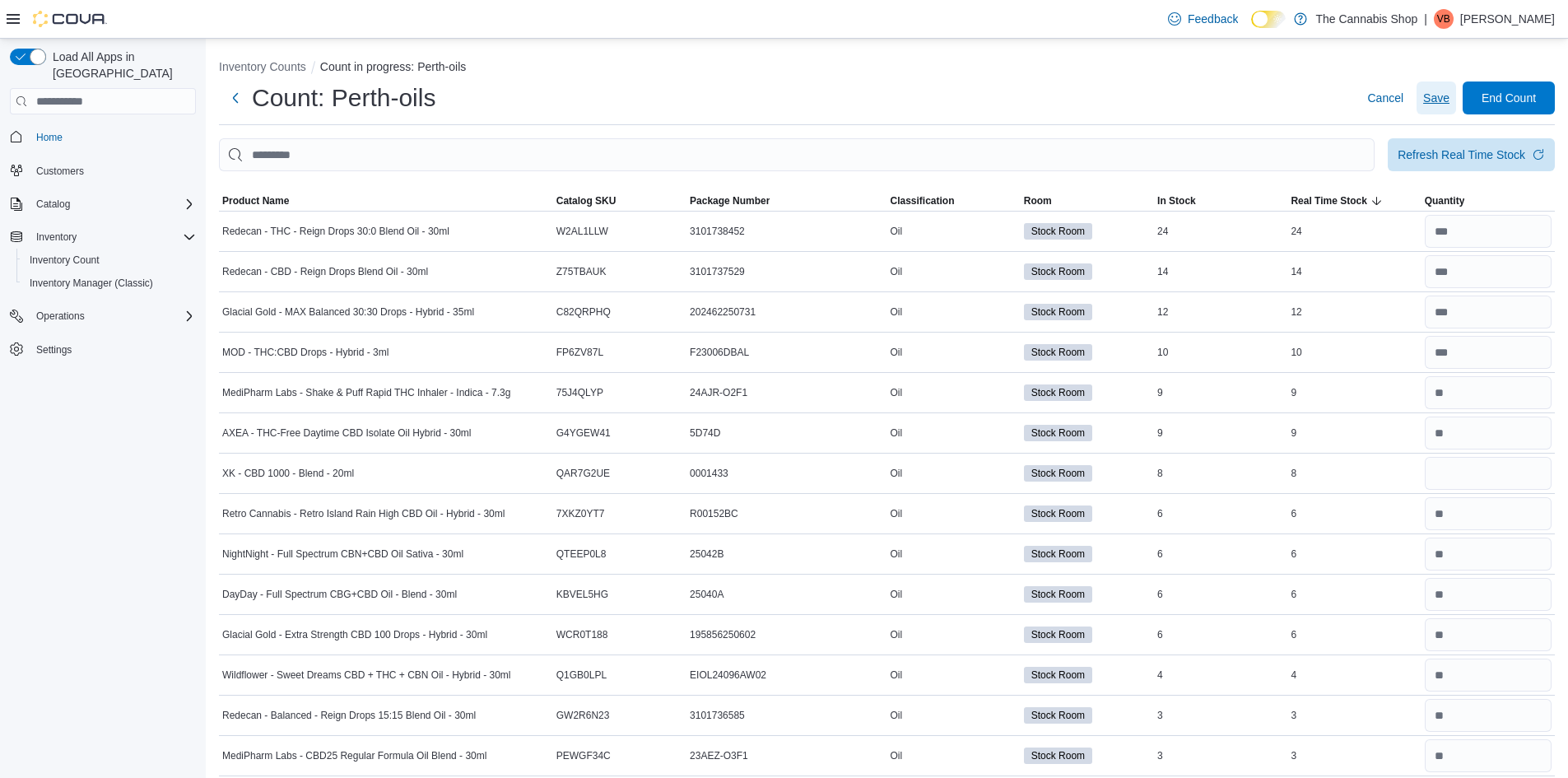
click at [1437, 101] on span "Save" at bounding box center [1436, 98] width 26 height 16
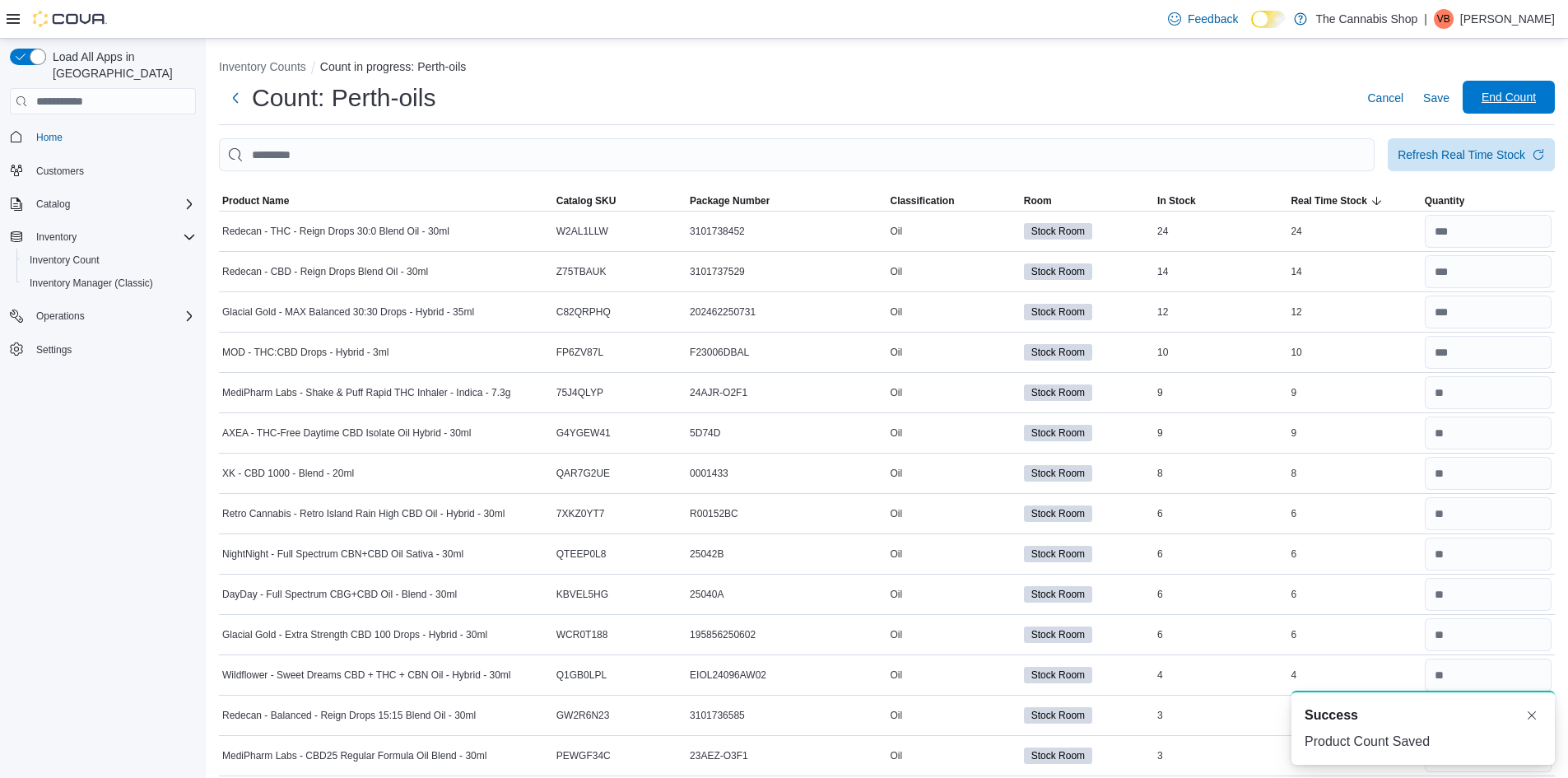
click at [1503, 94] on span "End Count" at bounding box center [1509, 97] width 54 height 16
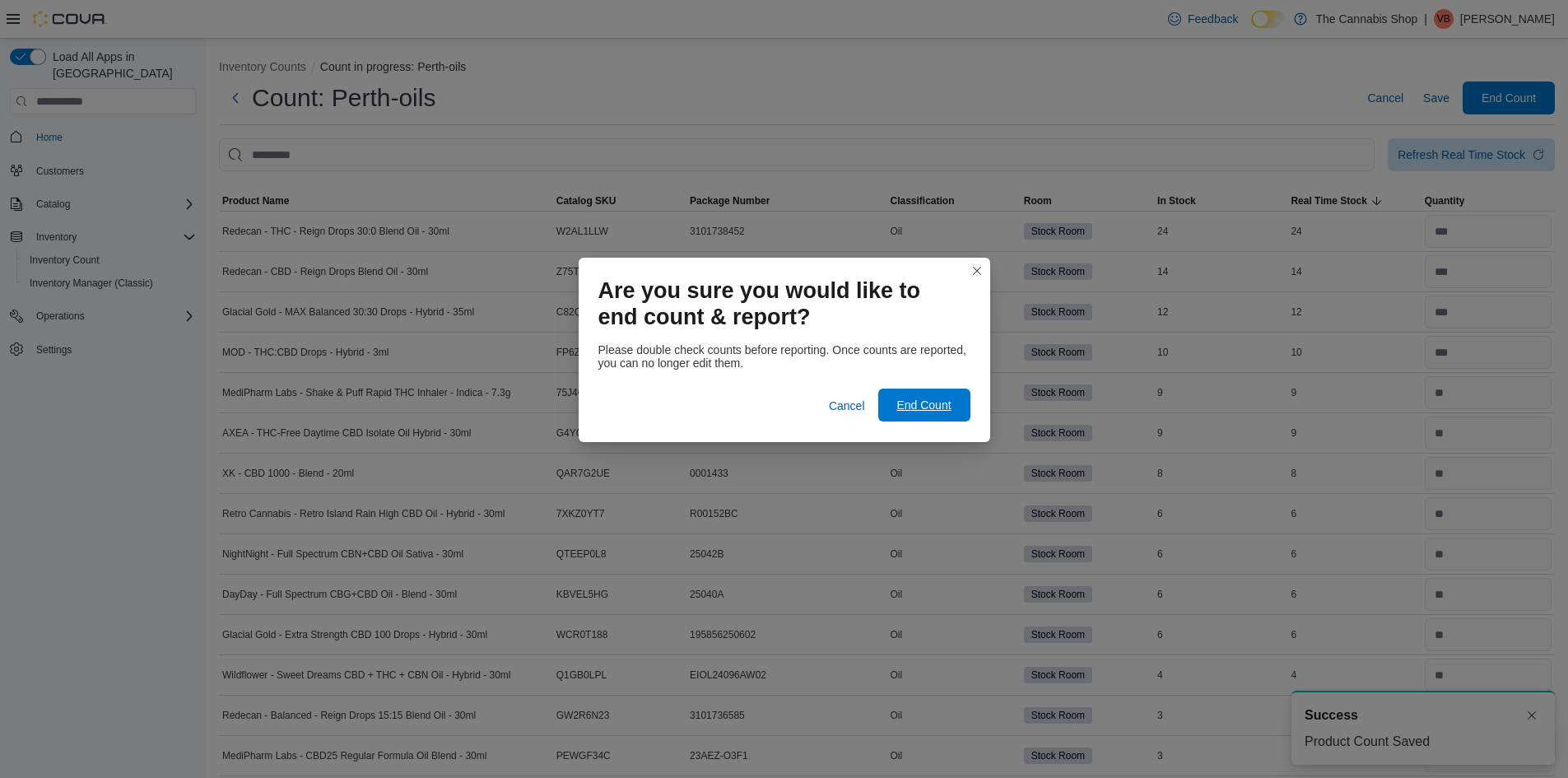
click at [906, 404] on span "End Count" at bounding box center [924, 405] width 54 height 16
